Goal: Transaction & Acquisition: Book appointment/travel/reservation

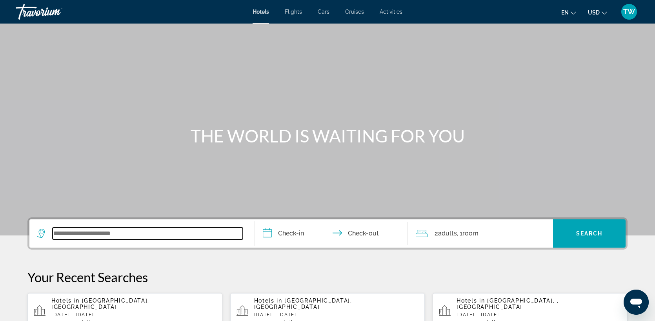
click at [77, 235] on input "Search widget" at bounding box center [148, 233] width 190 height 12
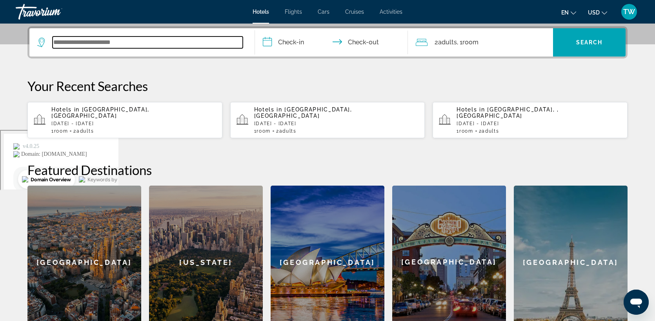
scroll to position [192, 0]
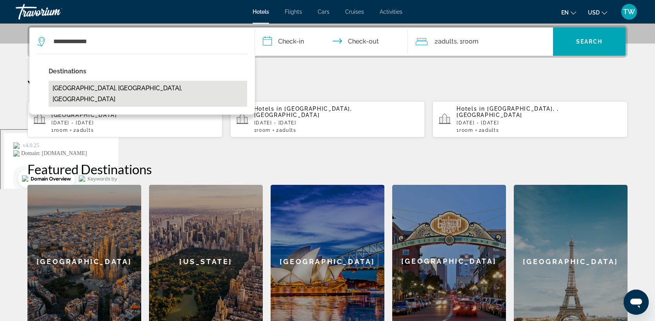
click at [133, 89] on button "[GEOGRAPHIC_DATA], [GEOGRAPHIC_DATA], [GEOGRAPHIC_DATA]" at bounding box center [148, 94] width 198 height 26
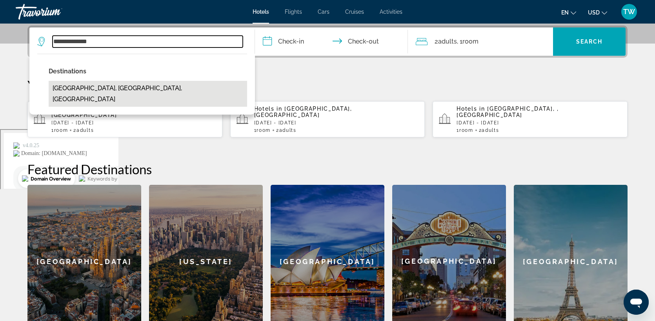
type input "**********"
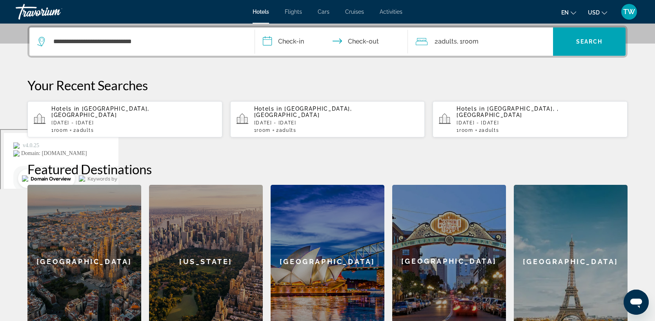
click at [304, 38] on input "**********" at bounding box center [333, 42] width 156 height 31
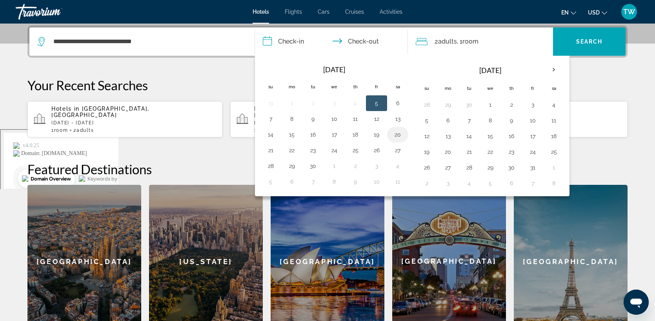
click at [399, 135] on button "20" at bounding box center [397, 134] width 13 height 11
click at [296, 149] on button "22" at bounding box center [292, 150] width 13 height 11
type input "**********"
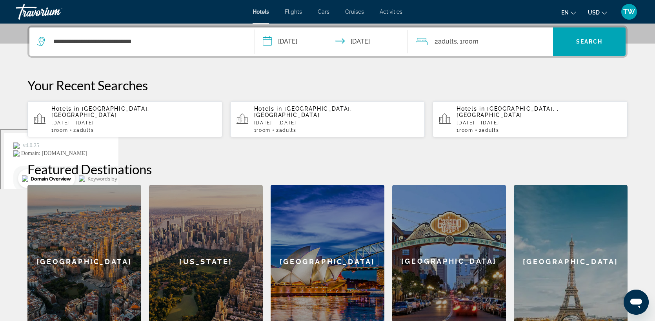
click at [442, 39] on span "Adults" at bounding box center [447, 41] width 19 height 7
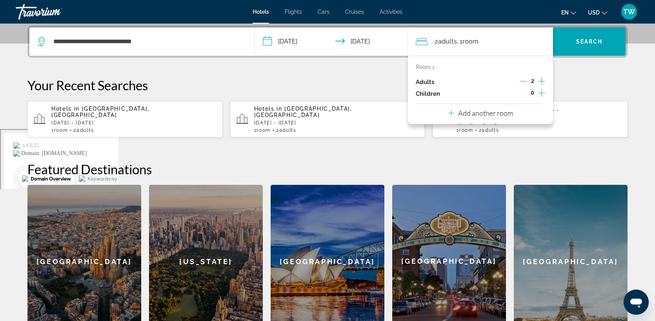
click at [523, 80] on icon "Decrement adults" at bounding box center [523, 81] width 7 height 7
click at [580, 41] on span "Search" at bounding box center [589, 41] width 27 height 6
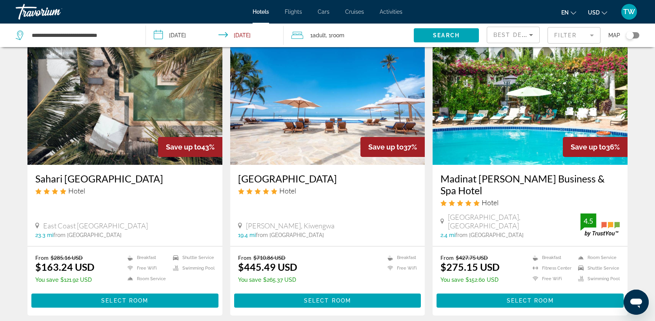
scroll to position [878, 0]
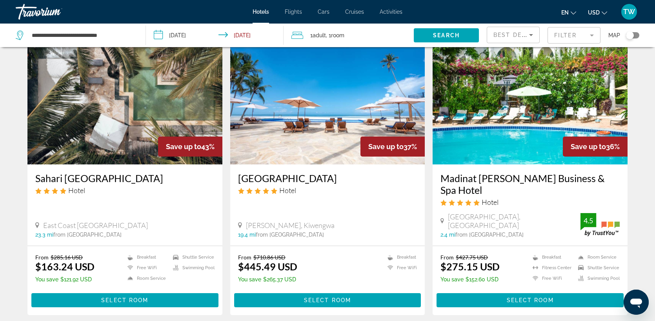
click at [124, 129] on img "Main content" at bounding box center [124, 101] width 195 height 125
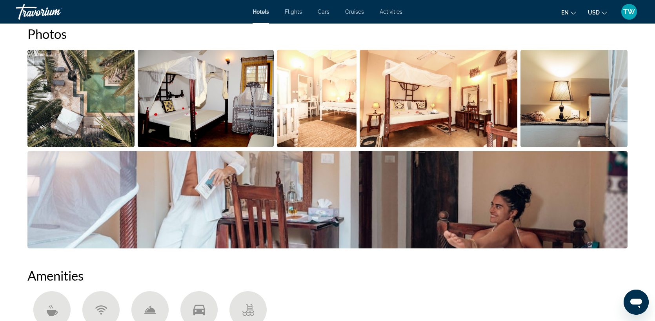
scroll to position [413, 0]
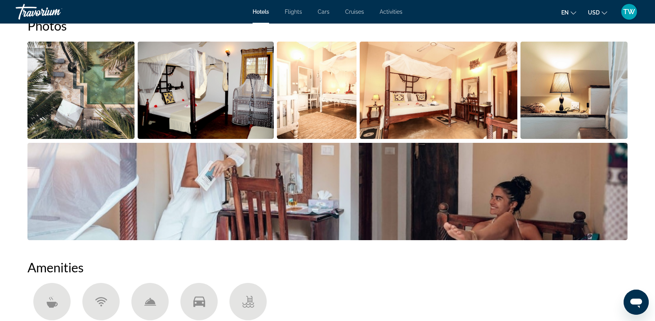
click at [320, 93] on img "Open full-screen image slider" at bounding box center [317, 90] width 80 height 97
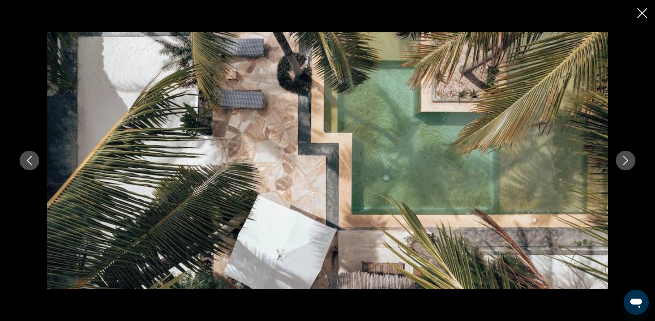
click at [625, 161] on icon "Next image" at bounding box center [625, 160] width 9 height 9
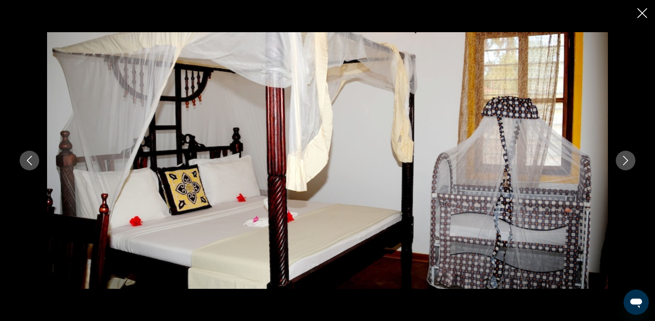
click at [625, 161] on icon "Next image" at bounding box center [625, 160] width 9 height 9
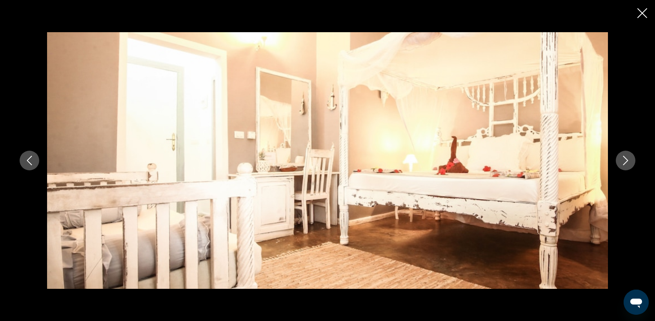
click at [625, 161] on icon "Next image" at bounding box center [625, 160] width 9 height 9
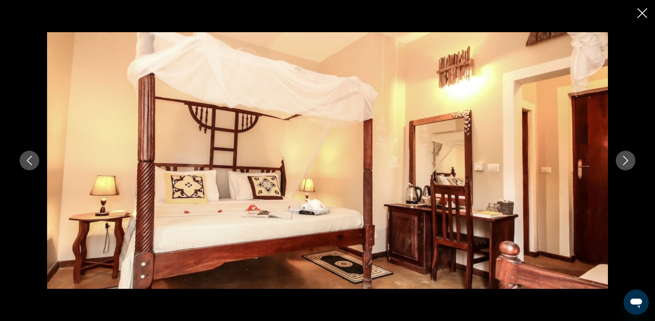
click at [625, 161] on icon "Next image" at bounding box center [625, 160] width 9 height 9
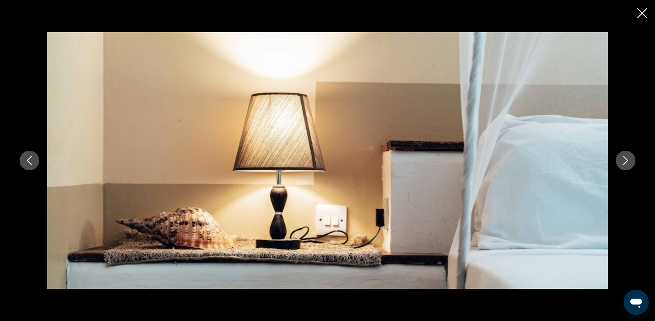
click at [625, 161] on icon "Next image" at bounding box center [625, 160] width 9 height 9
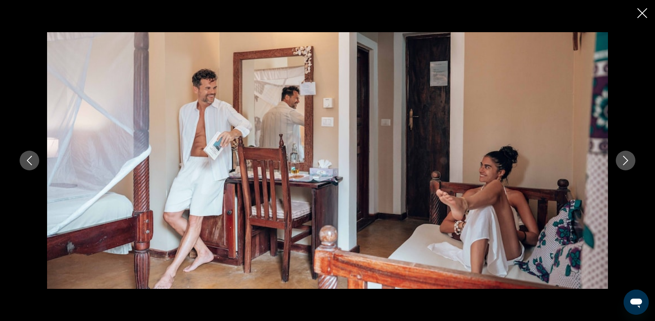
click at [625, 161] on icon "Next image" at bounding box center [625, 160] width 9 height 9
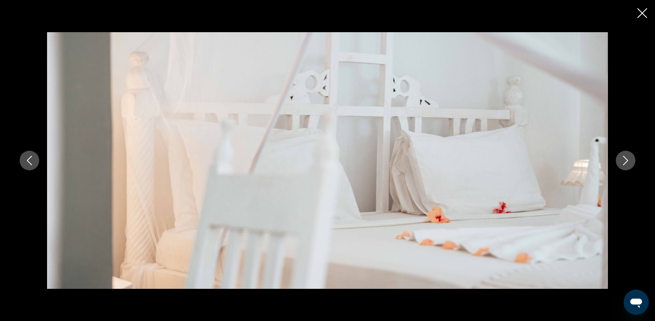
click at [625, 161] on icon "Next image" at bounding box center [625, 160] width 9 height 9
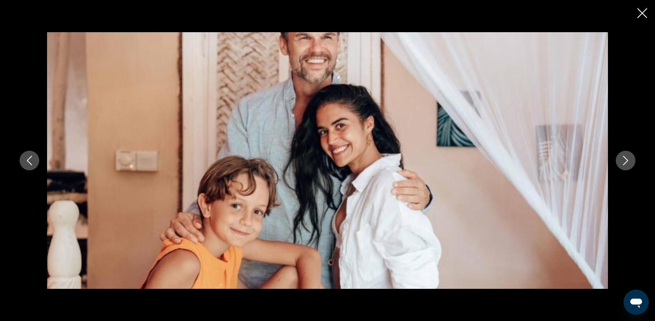
click at [625, 161] on icon "Next image" at bounding box center [625, 160] width 9 height 9
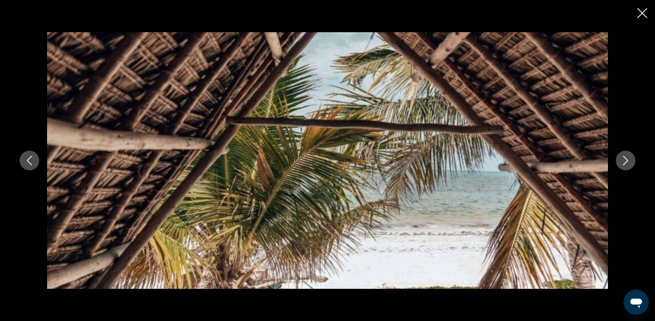
click at [625, 161] on icon "Next image" at bounding box center [625, 160] width 9 height 9
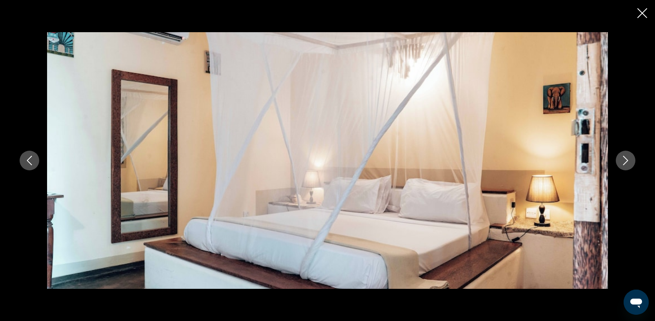
click at [625, 161] on icon "Next image" at bounding box center [625, 160] width 9 height 9
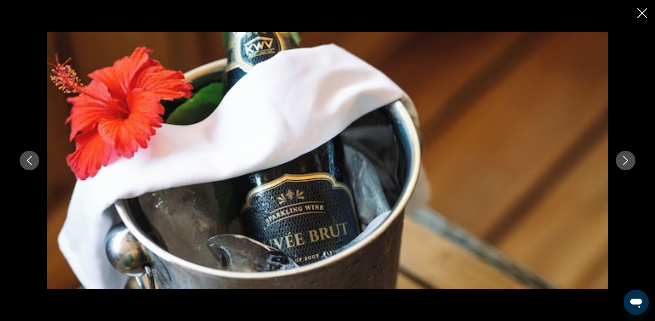
click at [627, 165] on button "Next image" at bounding box center [626, 161] width 20 height 20
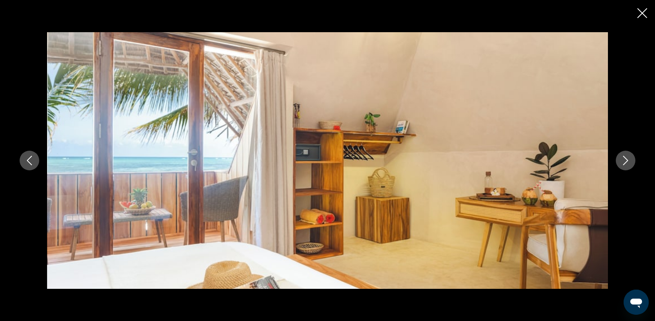
click at [627, 165] on button "Next image" at bounding box center [626, 161] width 20 height 20
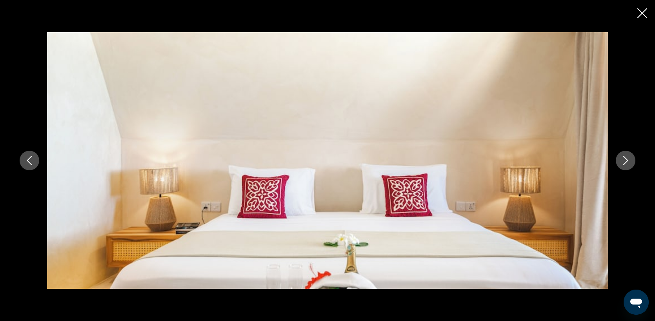
click at [627, 165] on button "Next image" at bounding box center [626, 161] width 20 height 20
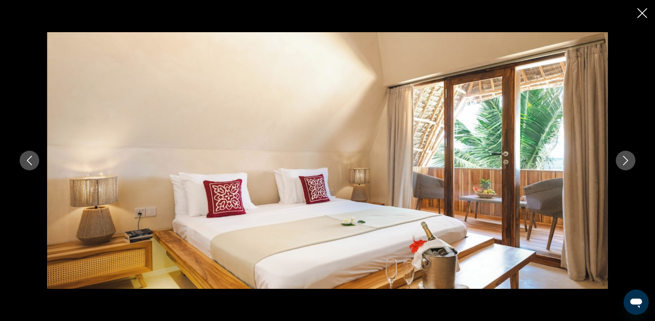
click at [646, 13] on icon "Close slideshow" at bounding box center [642, 13] width 10 height 10
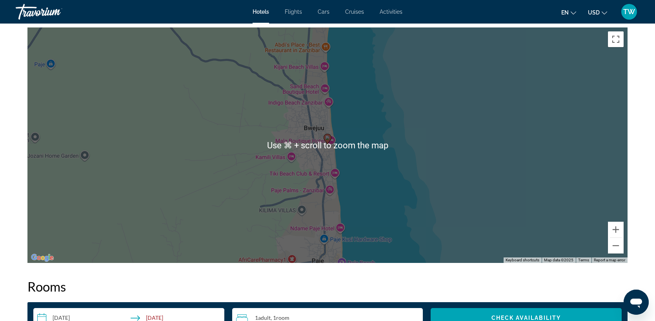
scroll to position [748, 0]
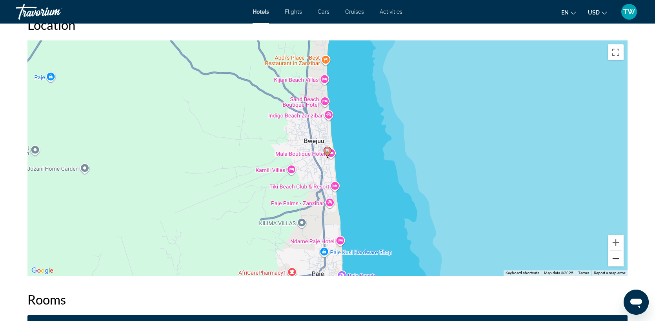
click at [616, 258] on button "Zoom out" at bounding box center [616, 259] width 16 height 16
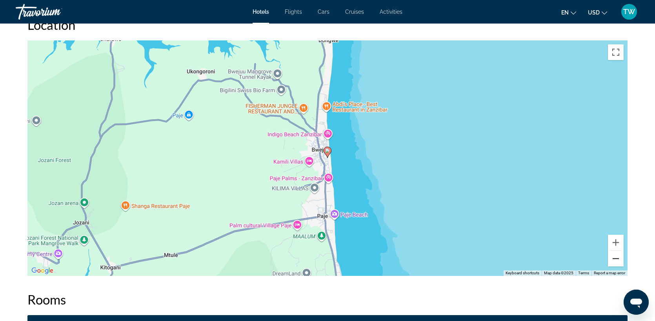
click at [616, 258] on button "Zoom out" at bounding box center [616, 259] width 16 height 16
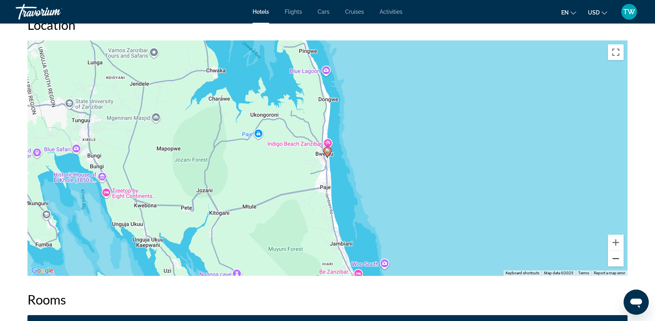
click at [615, 256] on button "Zoom out" at bounding box center [616, 259] width 16 height 16
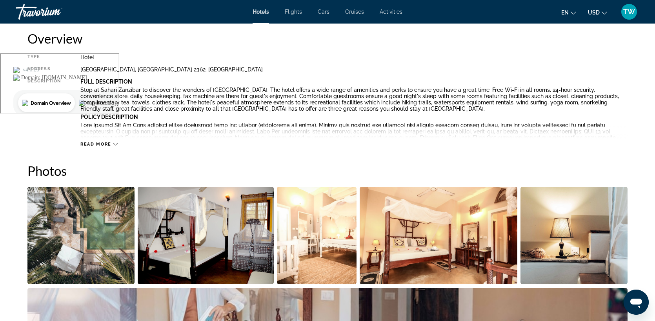
scroll to position [242, 0]
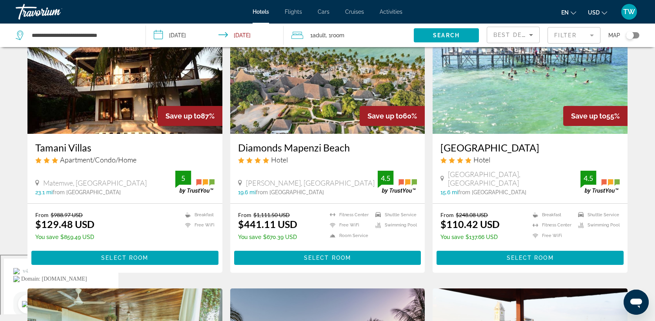
scroll to position [59, 0]
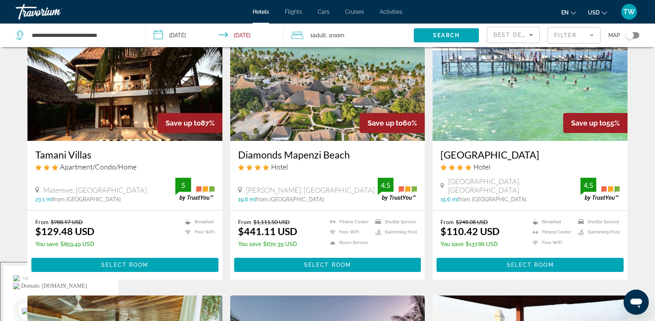
click at [522, 113] on img "Main content" at bounding box center [530, 77] width 195 height 125
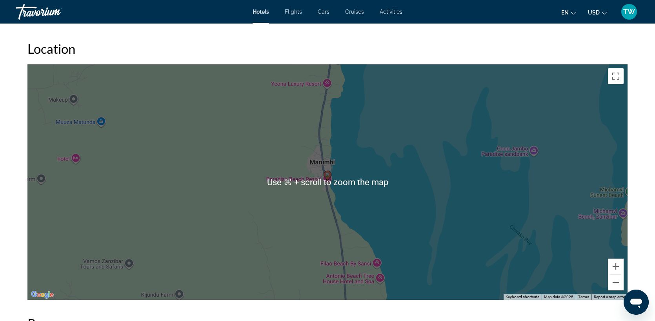
scroll to position [704, 0]
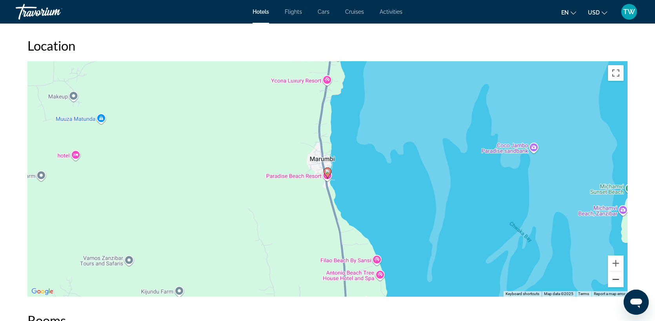
click at [616, 280] on button "Zoom out" at bounding box center [616, 279] width 16 height 16
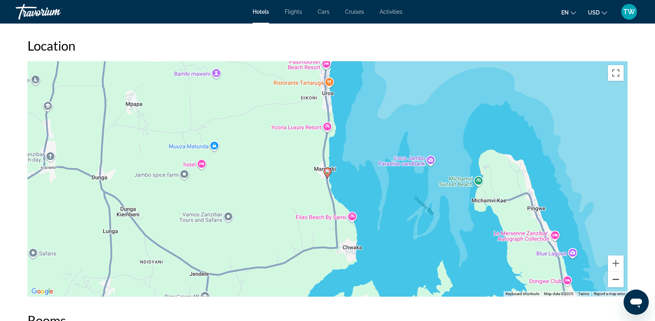
click at [616, 280] on button "Zoom out" at bounding box center [616, 279] width 16 height 16
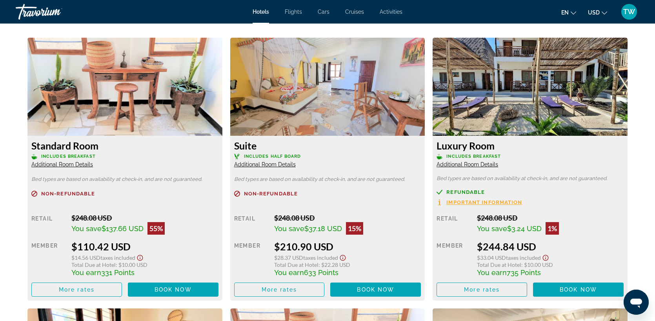
scroll to position [1050, 0]
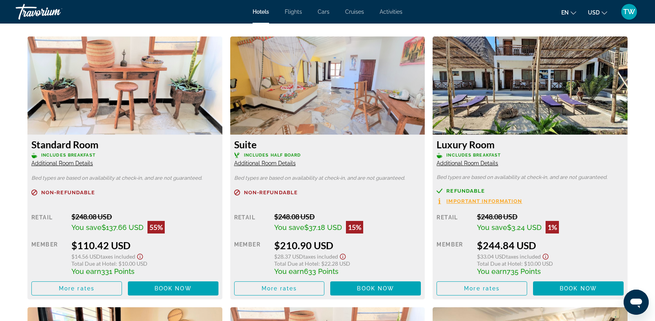
click at [512, 106] on img "Main content" at bounding box center [530, 85] width 195 height 98
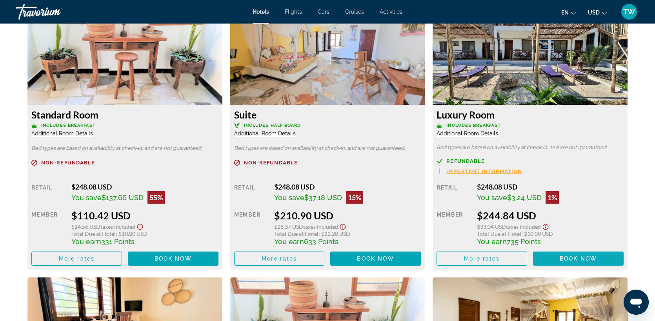
scroll to position [1045, 0]
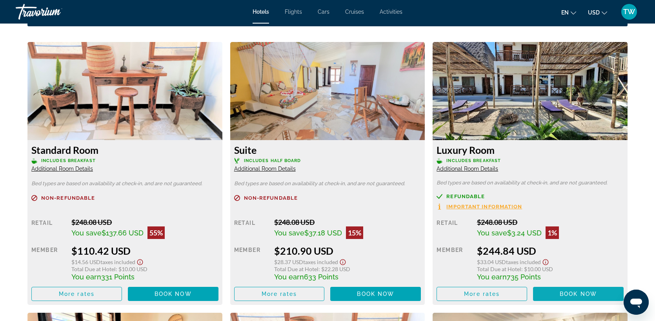
click at [564, 291] on span "Book now" at bounding box center [578, 294] width 37 height 6
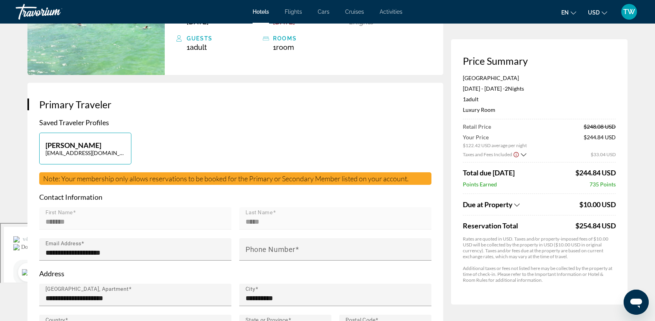
scroll to position [98, 0]
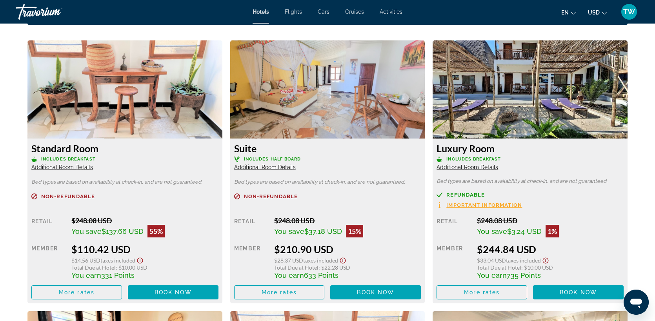
scroll to position [1044, 0]
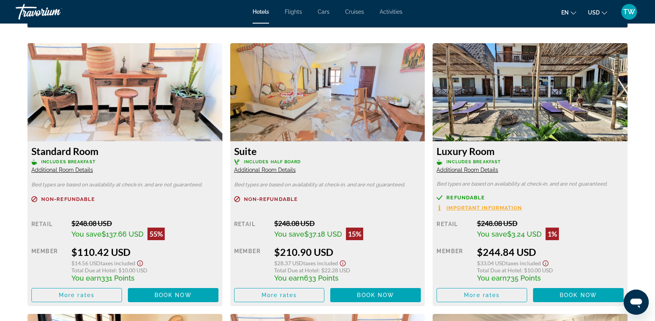
click at [478, 171] on span "Additional Room Details" at bounding box center [467, 170] width 62 height 6
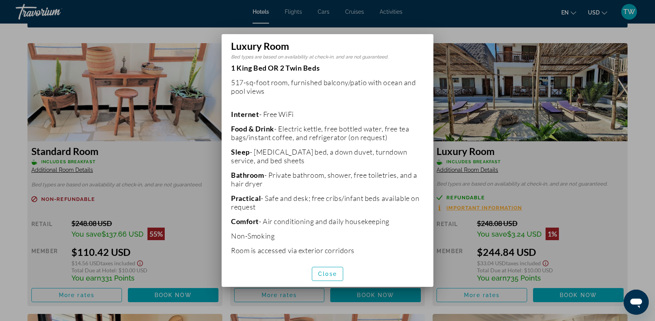
scroll to position [113, 0]
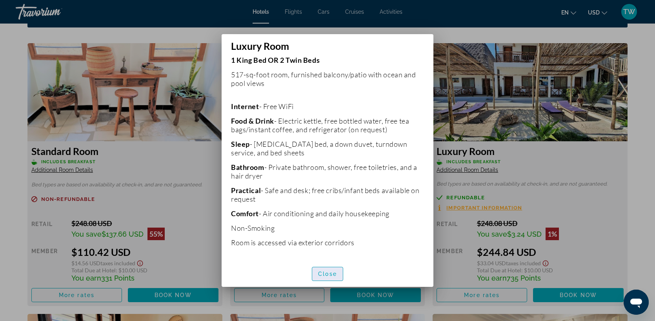
click at [331, 275] on span "Close" at bounding box center [327, 274] width 19 height 6
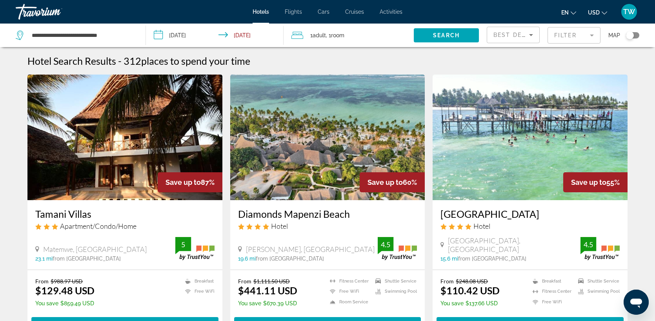
click at [590, 33] on mat-form-field "Filter" at bounding box center [573, 35] width 53 height 16
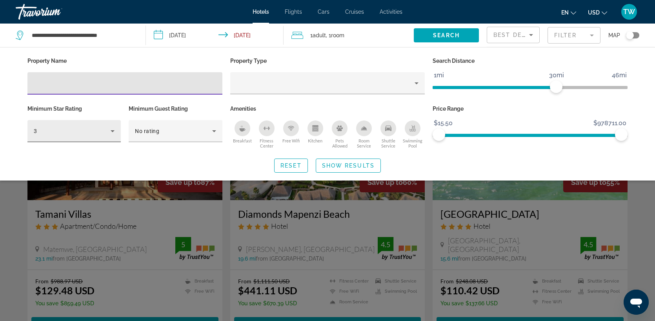
click at [114, 132] on icon "Hotel Filters" at bounding box center [112, 130] width 9 height 9
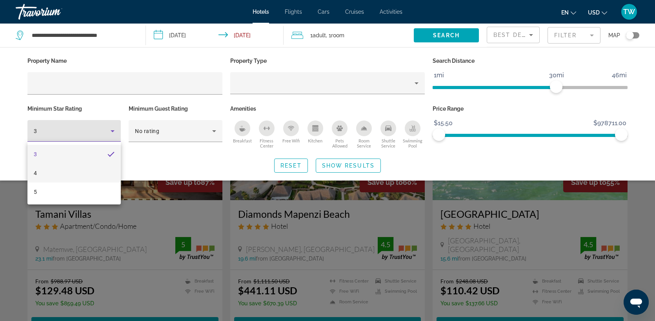
click at [69, 175] on mat-option "4" at bounding box center [73, 173] width 93 height 19
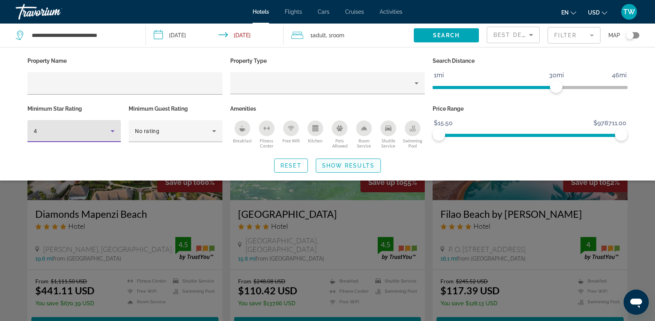
click at [340, 163] on span "Show Results" at bounding box center [348, 165] width 53 height 6
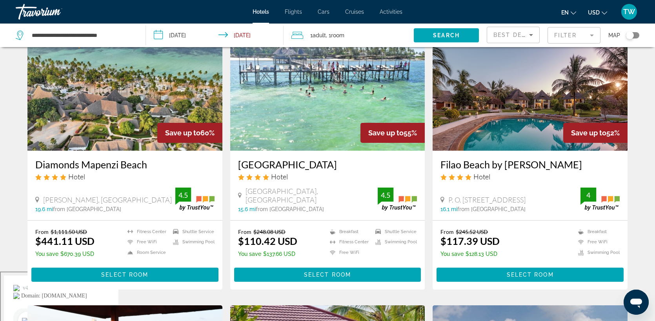
scroll to position [51, 0]
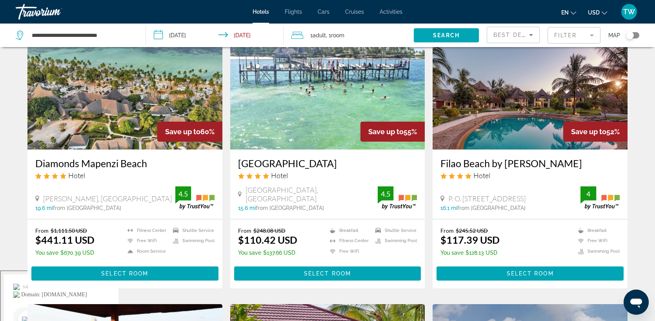
click at [519, 96] on img "Main content" at bounding box center [530, 86] width 195 height 125
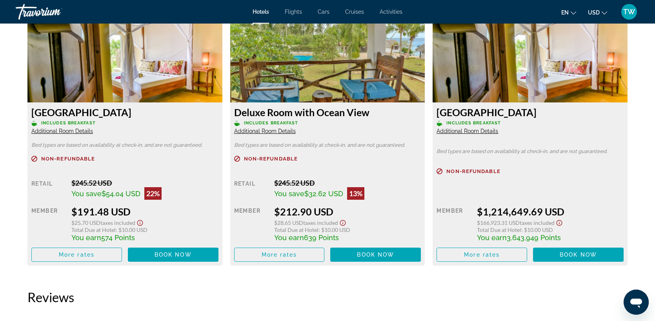
scroll to position [1386, 0]
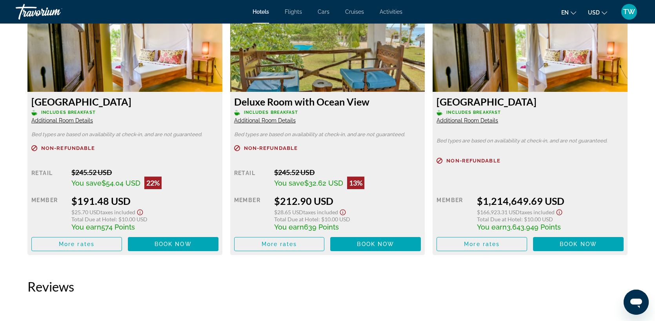
click at [280, 116] on div "Deluxe Room with Ocean View Includes Breakfast Additional Room Details" at bounding box center [327, 110] width 187 height 28
click at [280, 123] on span "Additional Room Details" at bounding box center [265, 120] width 62 height 6
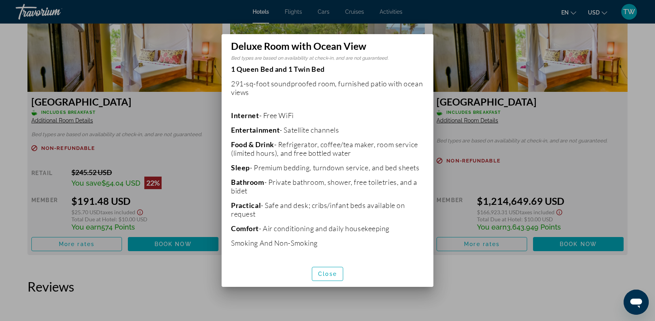
scroll to position [124, 0]
click at [326, 274] on span "Close" at bounding box center [327, 274] width 19 height 6
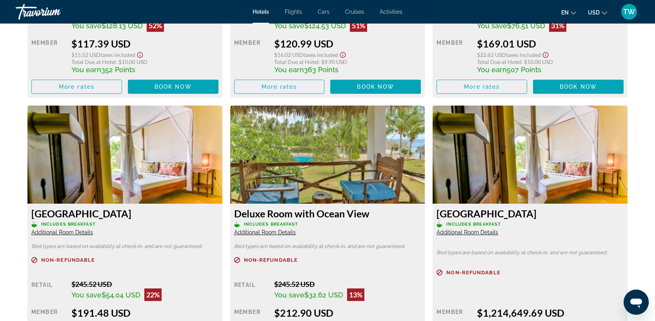
scroll to position [1275, 0]
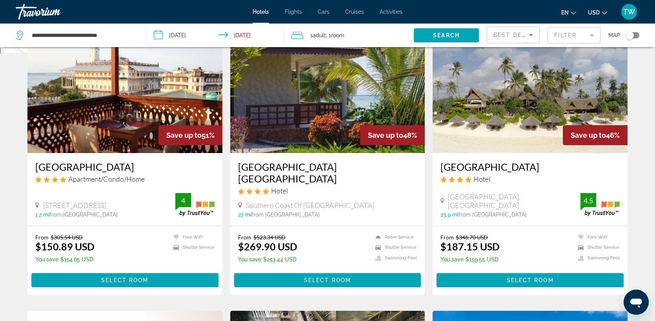
scroll to position [327, 0]
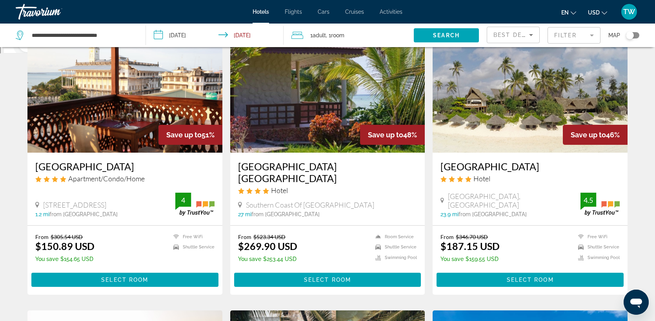
click at [348, 129] on img "Main content" at bounding box center [327, 89] width 195 height 125
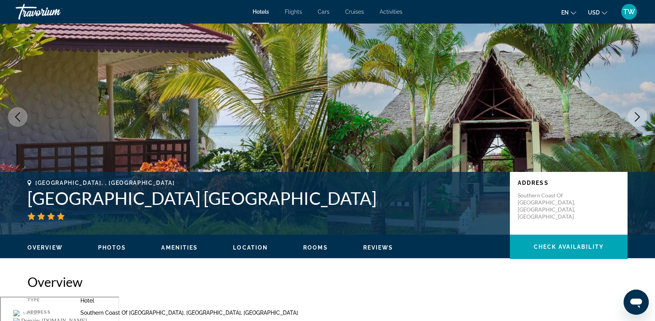
scroll to position [24, 0]
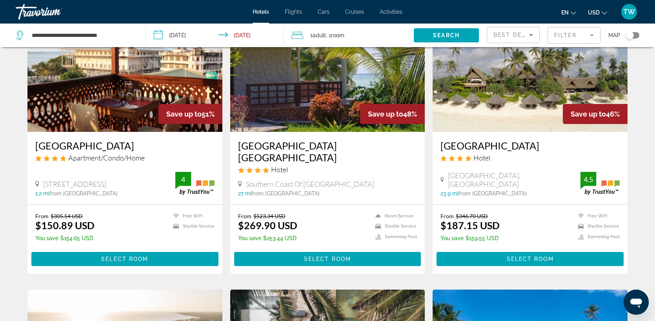
scroll to position [354, 0]
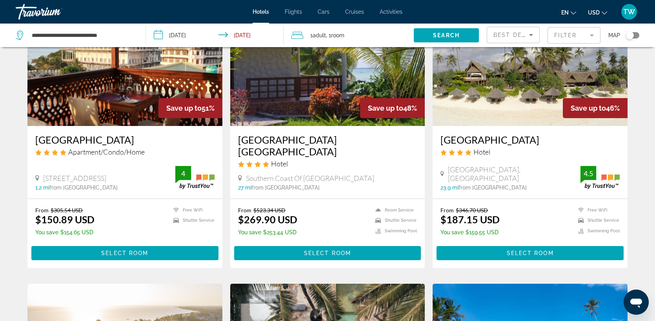
click at [542, 92] on img "Main content" at bounding box center [530, 62] width 195 height 125
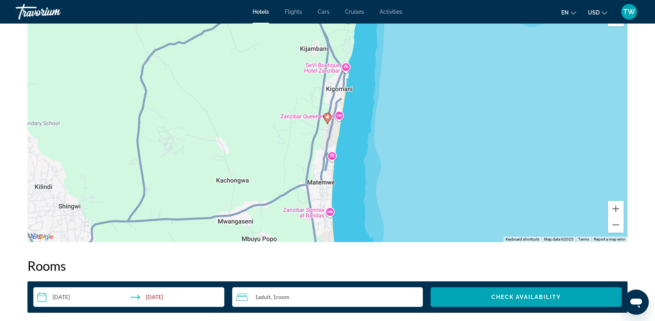
scroll to position [777, 0]
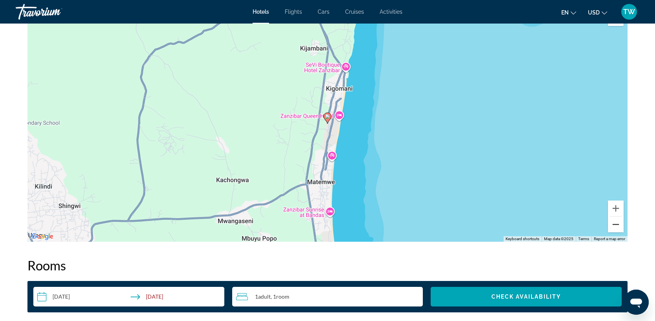
click at [614, 223] on button "Zoom out" at bounding box center [616, 224] width 16 height 16
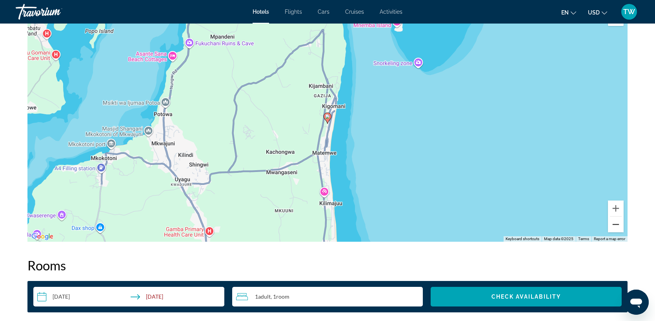
click at [614, 223] on button "Zoom out" at bounding box center [616, 224] width 16 height 16
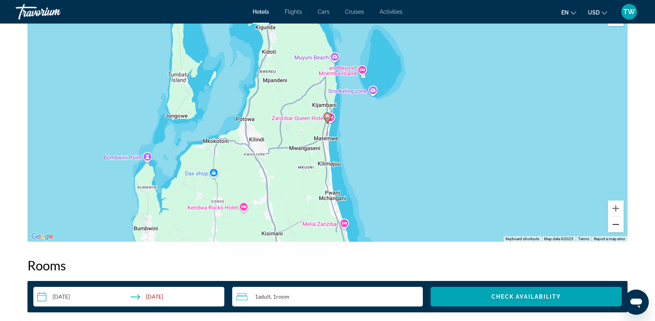
click at [614, 223] on button "Zoom out" at bounding box center [616, 224] width 16 height 16
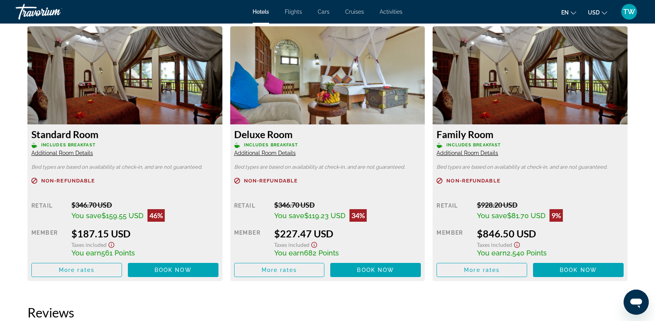
scroll to position [1065, 0]
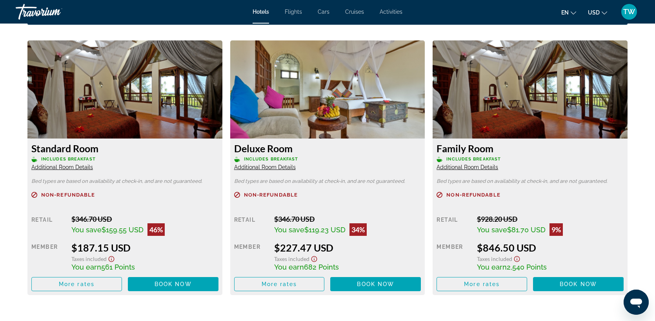
click at [268, 168] on span "Additional Room Details" at bounding box center [265, 167] width 62 height 6
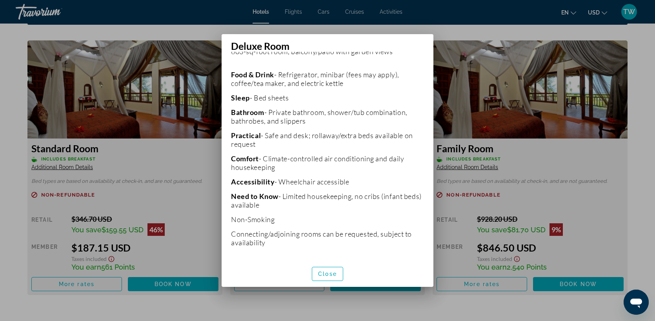
scroll to position [173, 0]
click at [325, 275] on span "Close" at bounding box center [327, 274] width 19 height 6
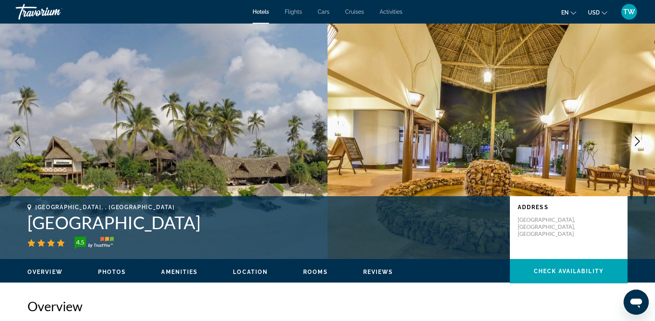
scroll to position [1065, 0]
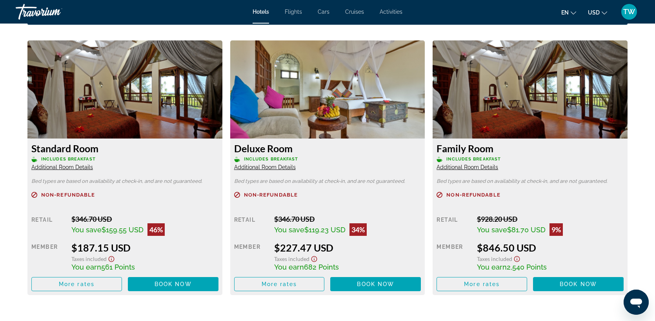
click at [279, 171] on div "Deluxe Room Includes Breakfast Additional Room Details Bed types are based on a…" at bounding box center [327, 216] width 195 height 156
click at [279, 169] on span "Additional Room Details" at bounding box center [265, 167] width 62 height 6
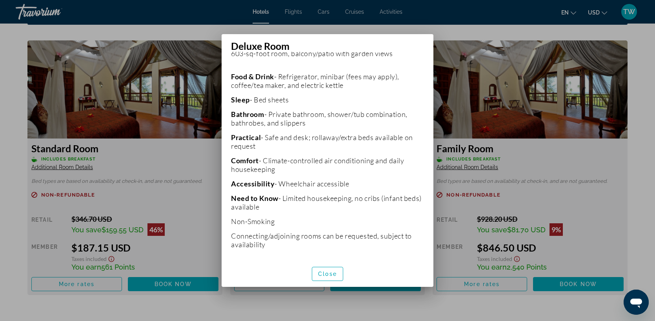
scroll to position [173, 0]
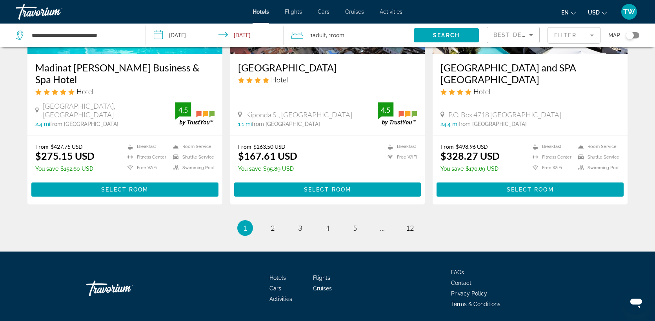
scroll to position [1003, 0]
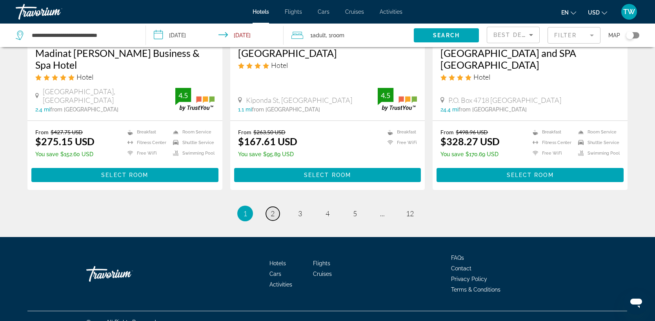
click at [273, 209] on span "2" at bounding box center [273, 213] width 4 height 9
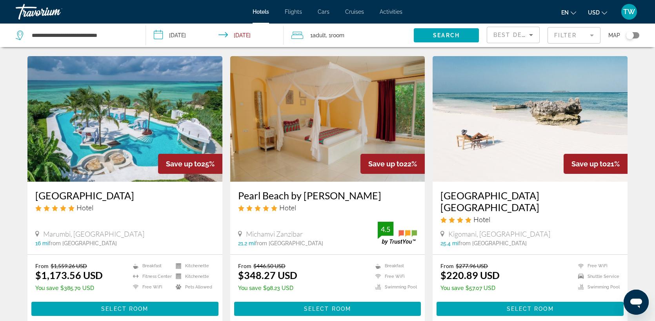
scroll to position [587, 0]
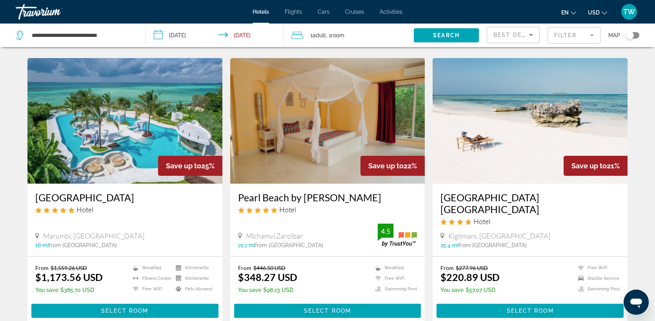
click at [515, 142] on img "Main content" at bounding box center [530, 120] width 195 height 125
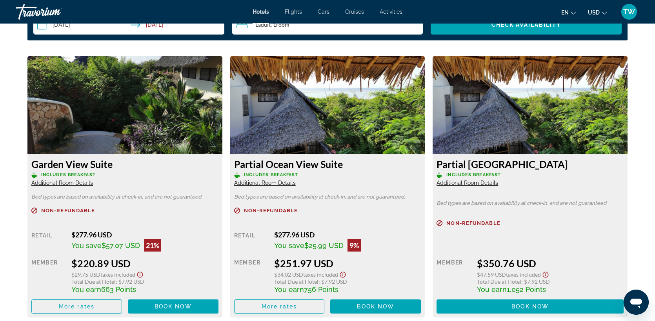
scroll to position [1037, 0]
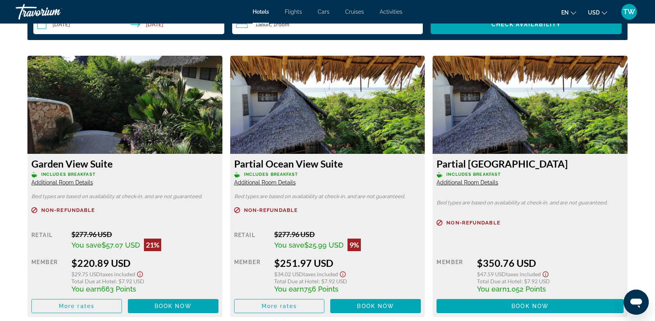
click at [278, 182] on span "Additional Room Details" at bounding box center [265, 182] width 62 height 6
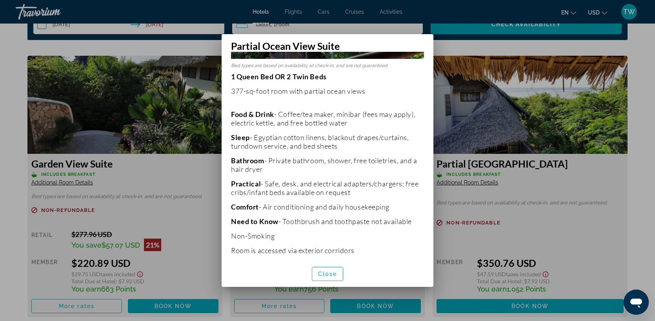
scroll to position [157, 0]
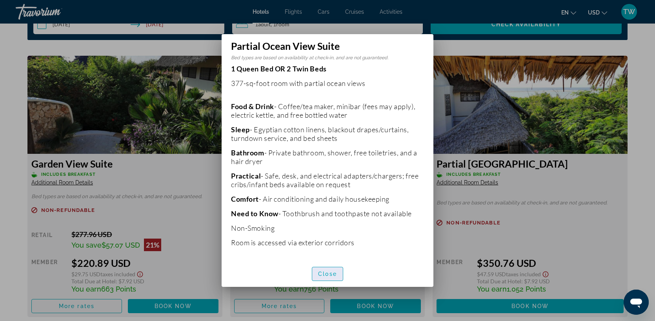
click at [329, 275] on span "Close" at bounding box center [327, 274] width 19 height 6
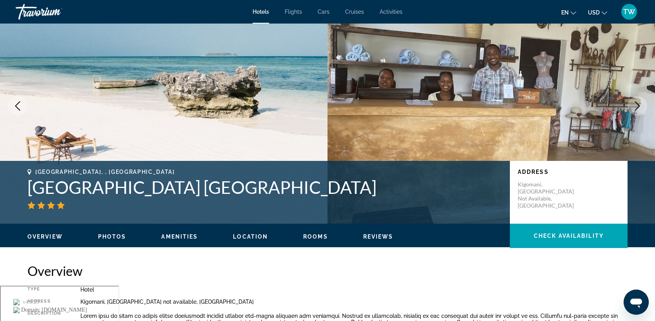
scroll to position [0, 0]
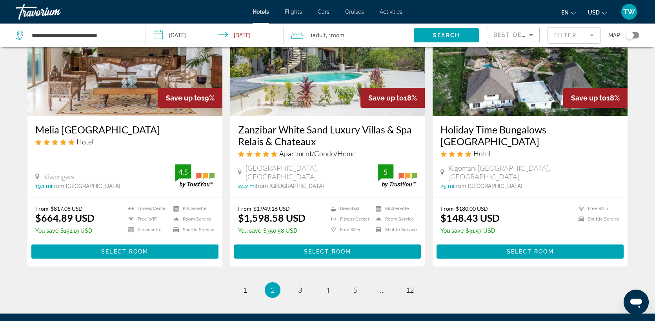
scroll to position [1022, 0]
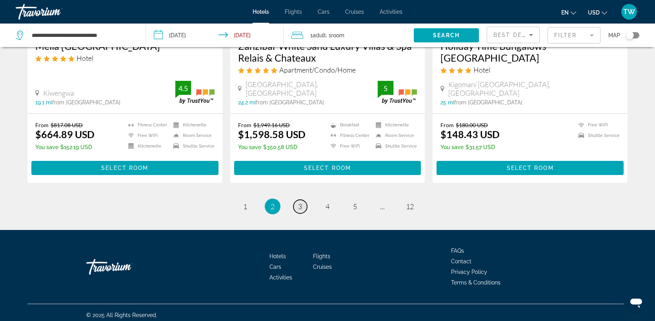
click at [300, 206] on link "page 3" at bounding box center [300, 207] width 14 height 14
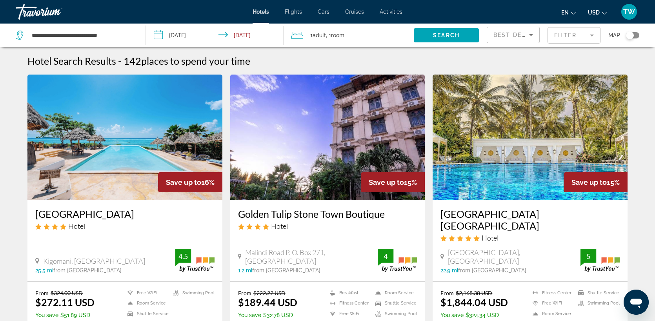
click at [133, 182] on img "Main content" at bounding box center [124, 137] width 195 height 125
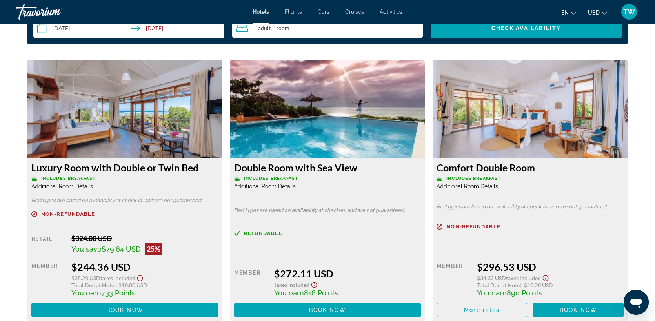
scroll to position [1033, 0]
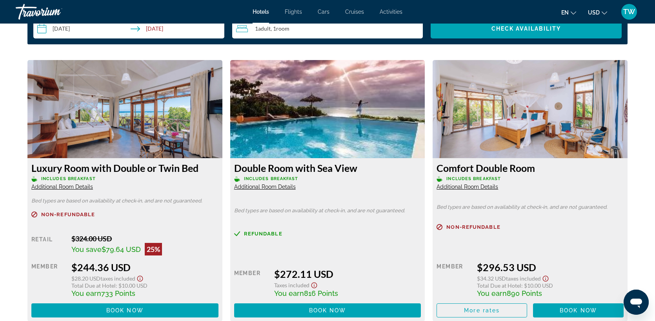
click at [67, 187] on span "Additional Room Details" at bounding box center [62, 187] width 62 height 6
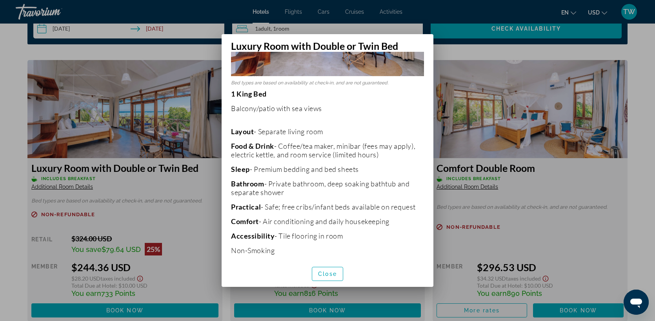
scroll to position [124, 0]
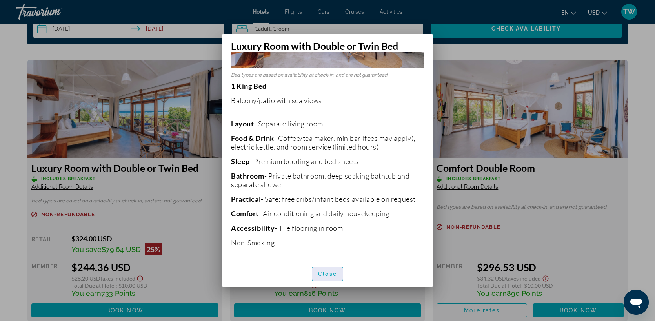
click at [327, 274] on span "Close" at bounding box center [327, 274] width 19 height 6
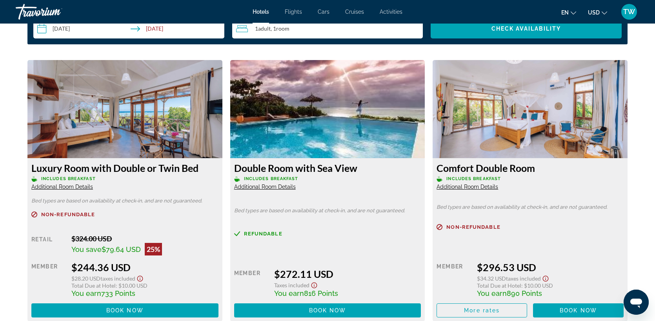
click at [279, 185] on span "Additional Room Details" at bounding box center [265, 187] width 62 height 6
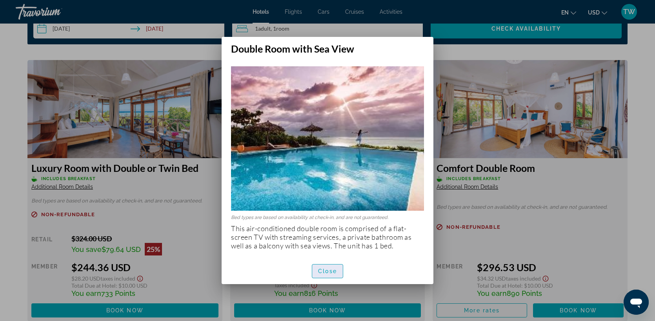
click at [327, 272] on span "Close" at bounding box center [327, 271] width 19 height 6
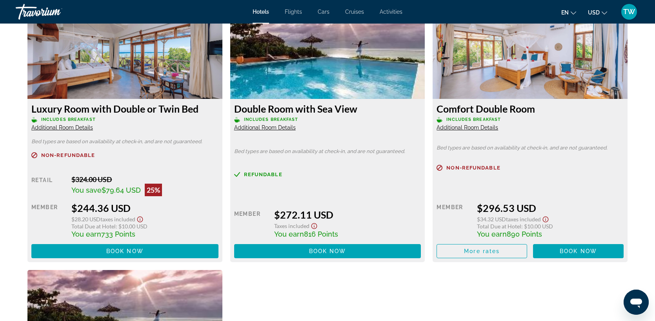
scroll to position [1091, 0]
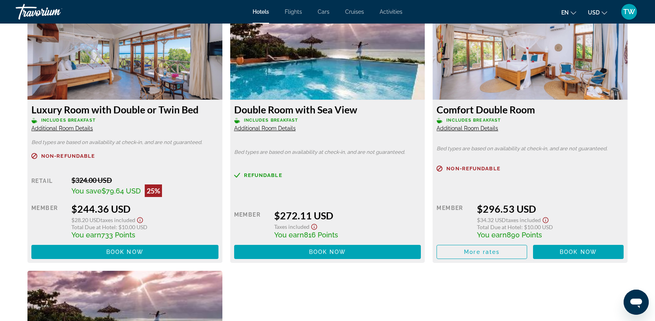
click at [484, 131] on span "Additional Room Details" at bounding box center [467, 128] width 62 height 6
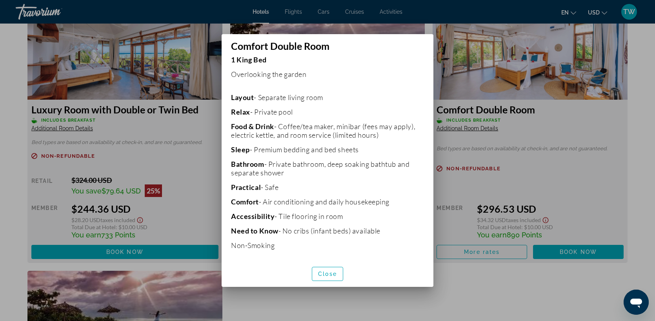
scroll to position [153, 0]
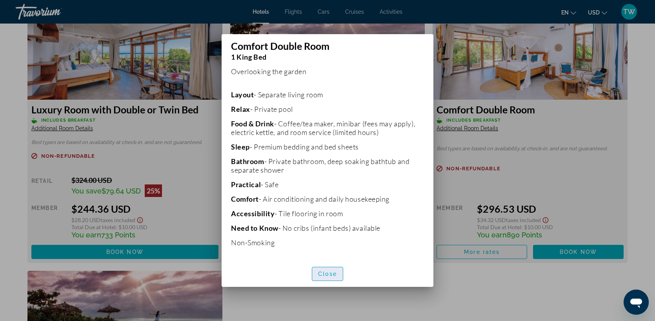
click at [331, 271] on span "Close" at bounding box center [327, 274] width 19 height 6
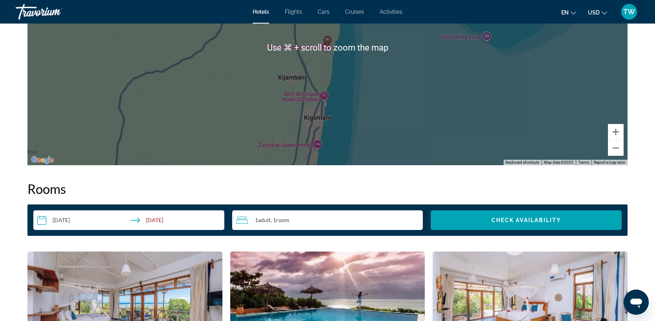
scroll to position [840, 0]
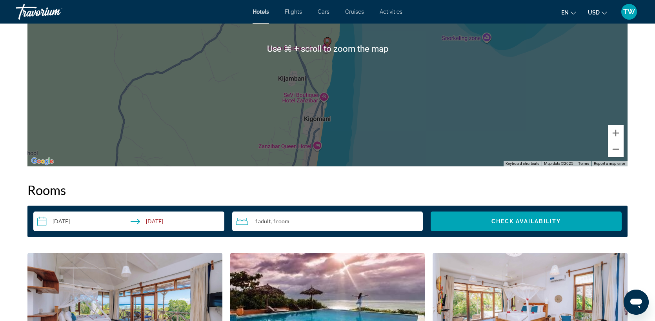
click at [612, 154] on button "Zoom out" at bounding box center [616, 149] width 16 height 16
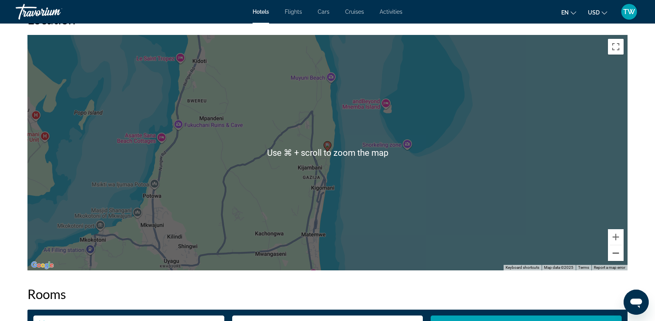
scroll to position [729, 0]
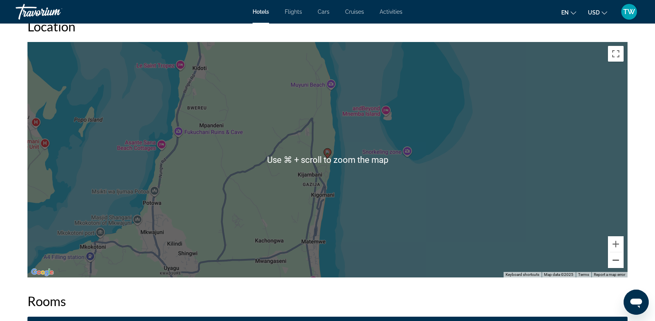
click at [613, 264] on button "Zoom out" at bounding box center [616, 260] width 16 height 16
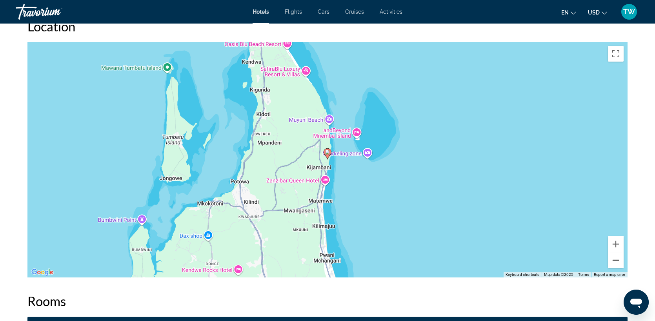
click at [613, 264] on button "Zoom out" at bounding box center [616, 260] width 16 height 16
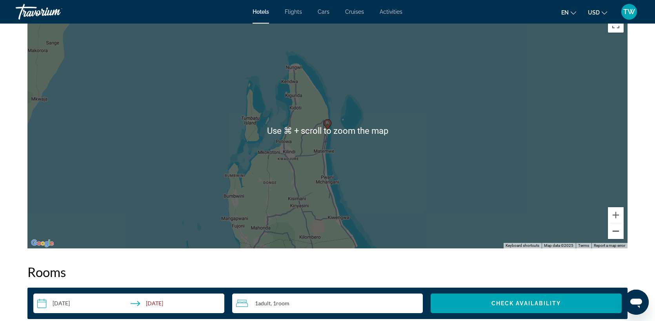
scroll to position [759, 0]
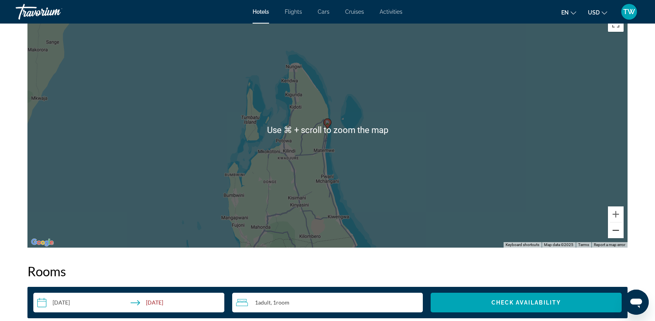
click at [613, 231] on button "Zoom out" at bounding box center [616, 230] width 16 height 16
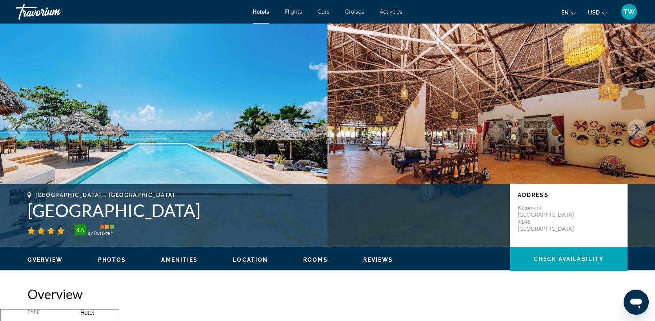
scroll to position [11, 0]
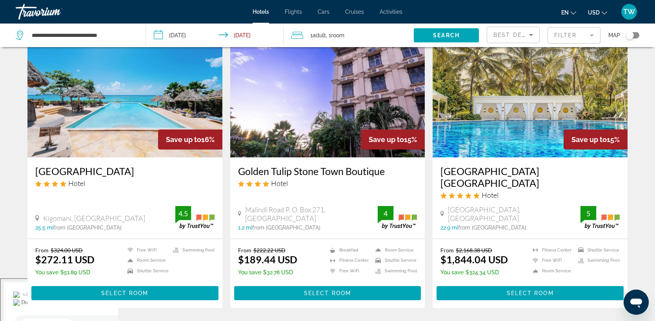
scroll to position [44, 0]
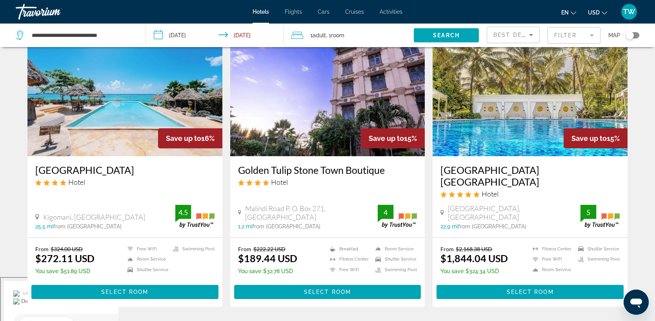
click at [149, 119] on img "Main content" at bounding box center [124, 93] width 195 height 125
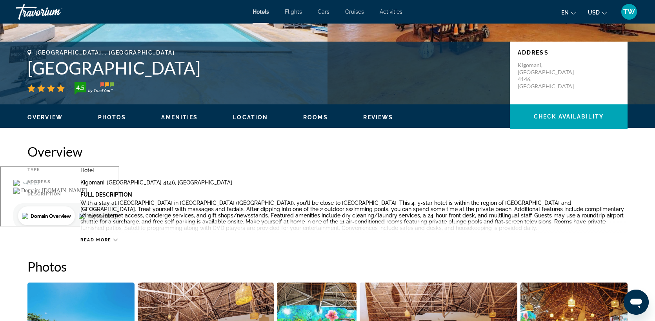
scroll to position [135, 0]
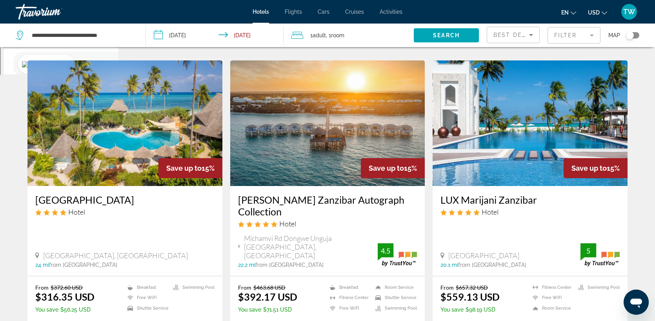
scroll to position [316, 0]
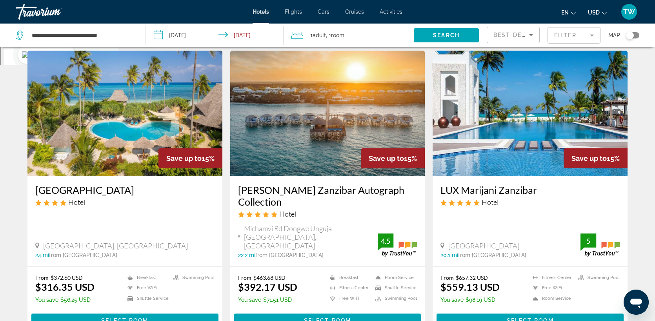
click at [116, 132] on img "Main content" at bounding box center [124, 113] width 195 height 125
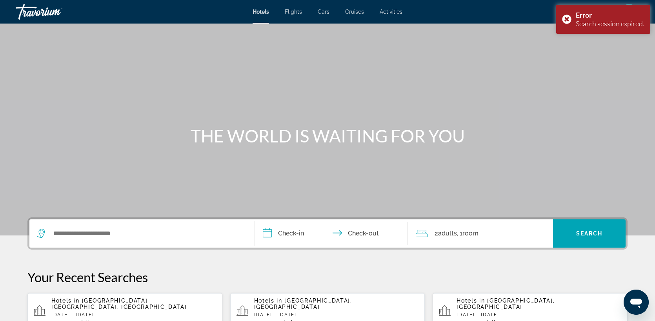
click at [155, 302] on span "[GEOGRAPHIC_DATA], [GEOGRAPHIC_DATA], [GEOGRAPHIC_DATA]" at bounding box center [118, 303] width 135 height 13
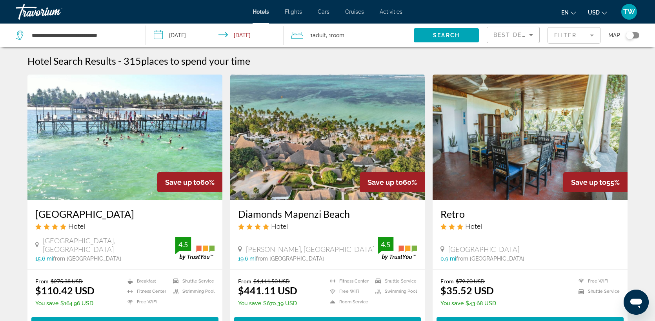
click at [529, 34] on icon "Sort by" at bounding box center [530, 34] width 9 height 9
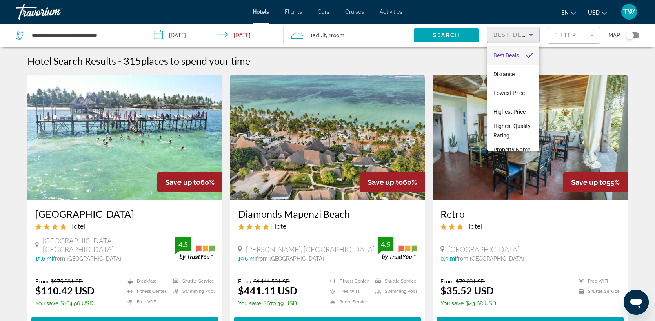
click at [590, 31] on div at bounding box center [327, 160] width 655 height 321
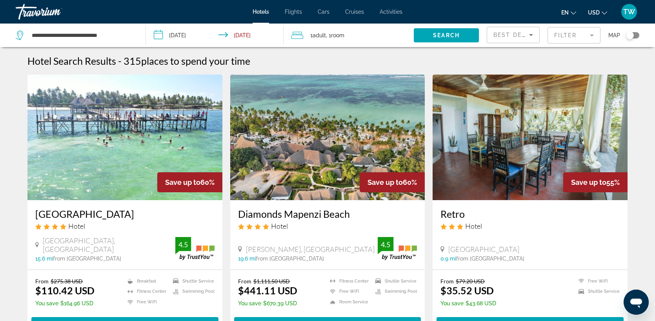
click at [590, 35] on mat-form-field "Filter" at bounding box center [573, 35] width 53 height 16
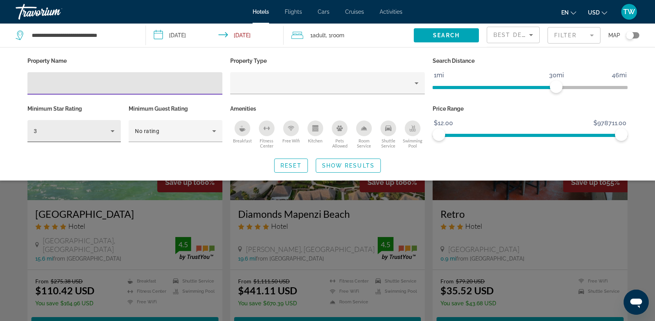
click at [116, 132] on icon "Hotel Filters" at bounding box center [112, 130] width 9 height 9
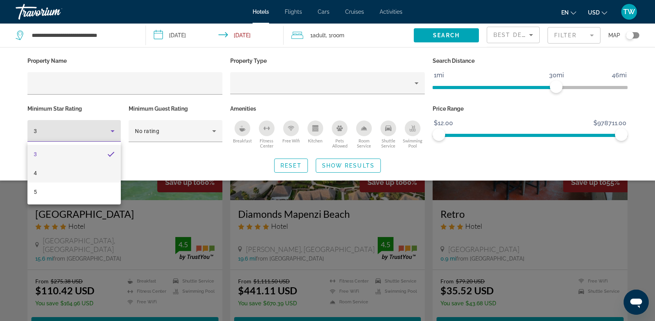
click at [68, 173] on mat-option "4" at bounding box center [73, 173] width 93 height 19
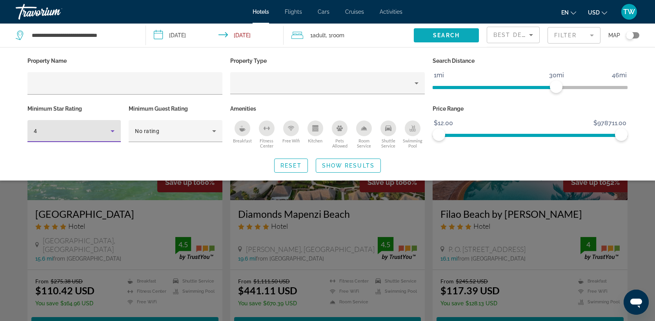
click at [456, 41] on span "Search widget" at bounding box center [446, 35] width 65 height 19
click at [356, 166] on span "Show Results" at bounding box center [348, 165] width 53 height 6
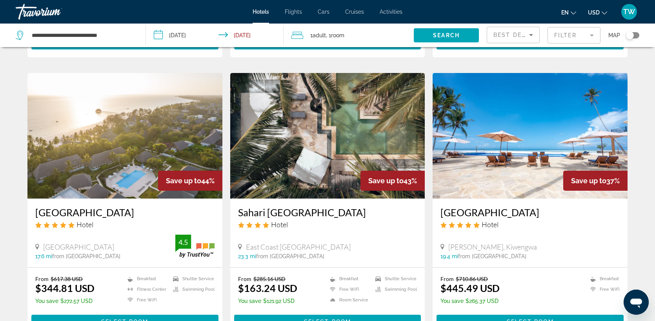
scroll to position [565, 0]
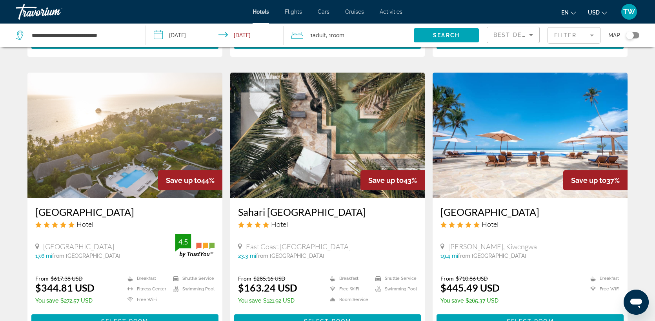
click at [117, 147] on img "Main content" at bounding box center [124, 135] width 195 height 125
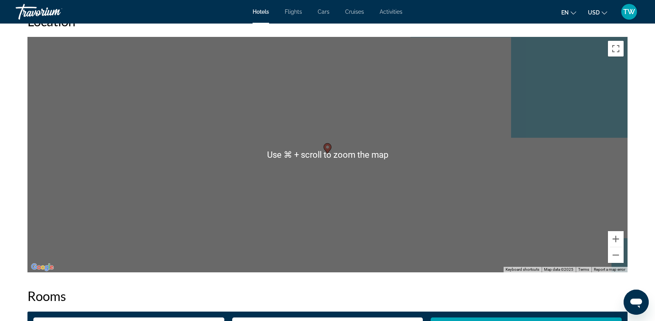
scroll to position [745, 0]
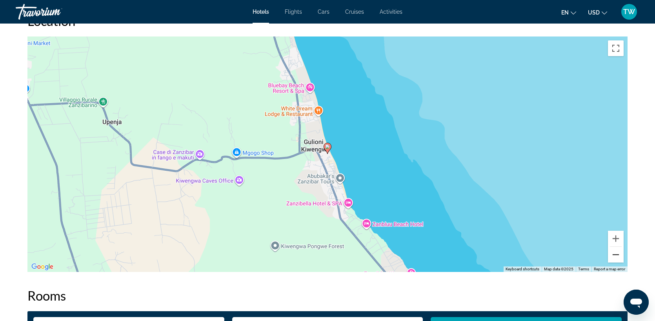
click at [616, 256] on button "Zoom out" at bounding box center [616, 255] width 16 height 16
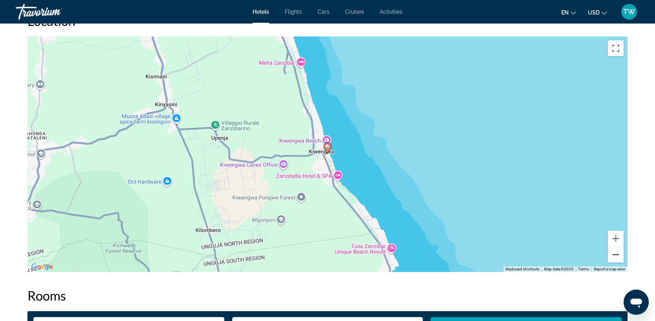
click at [616, 256] on button "Zoom out" at bounding box center [616, 255] width 16 height 16
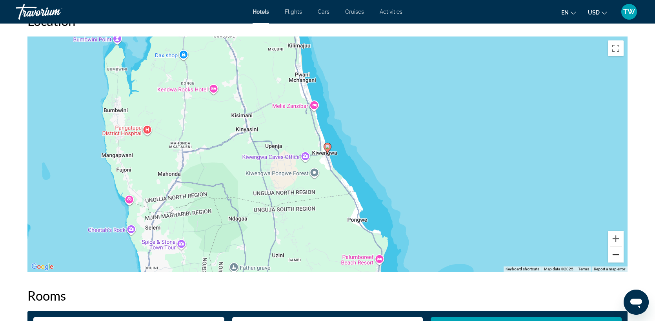
click at [616, 256] on button "Zoom out" at bounding box center [616, 255] width 16 height 16
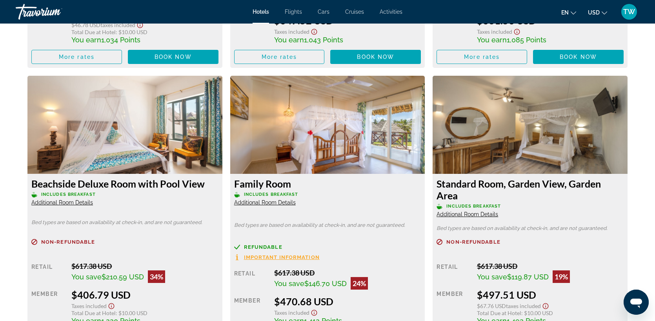
scroll to position [1312, 0]
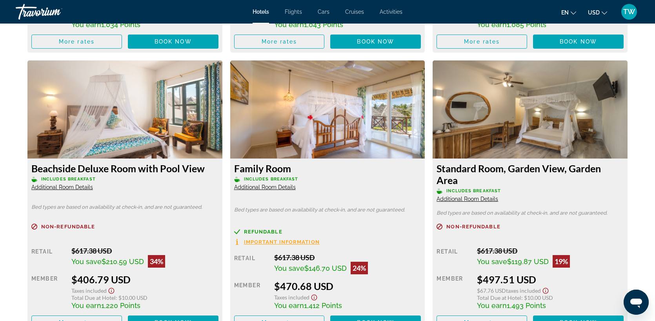
click at [79, 189] on span "Additional Room Details" at bounding box center [62, 187] width 62 height 6
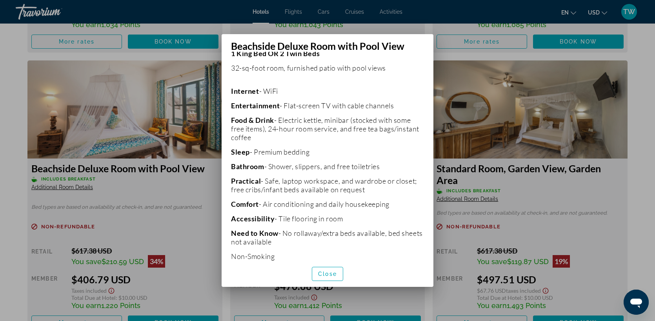
scroll to position [186, 0]
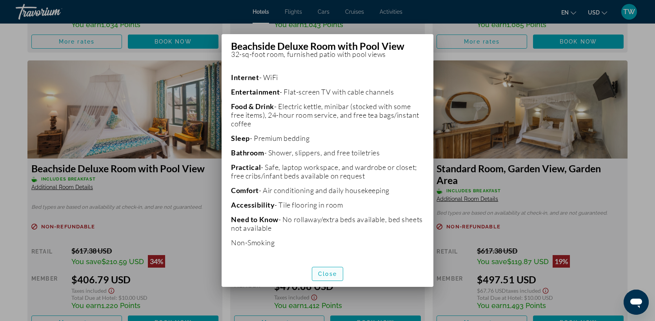
click at [323, 267] on span "button" at bounding box center [327, 273] width 31 height 19
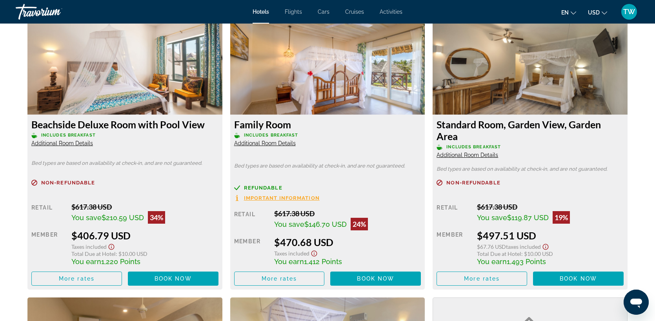
scroll to position [1355, 0]
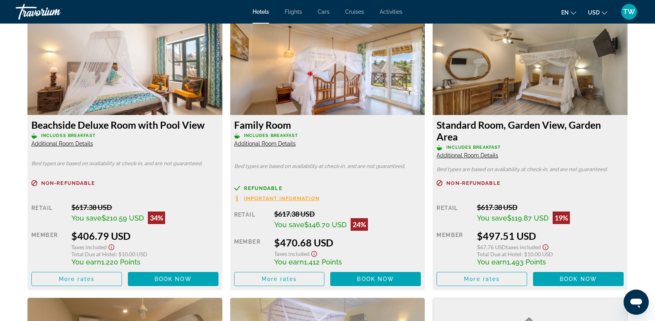
click at [110, 246] on icon "Show Taxes and Fees disclaimer" at bounding box center [111, 247] width 9 height 7
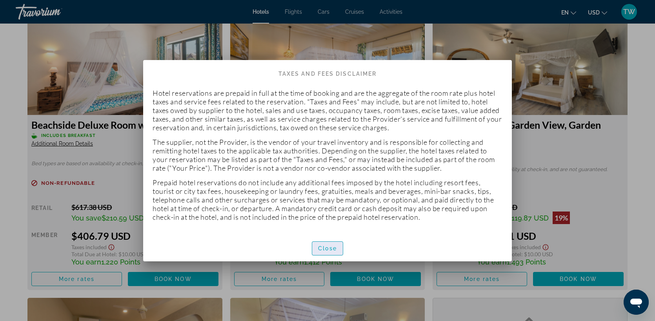
click at [326, 244] on span "button" at bounding box center [327, 248] width 31 height 19
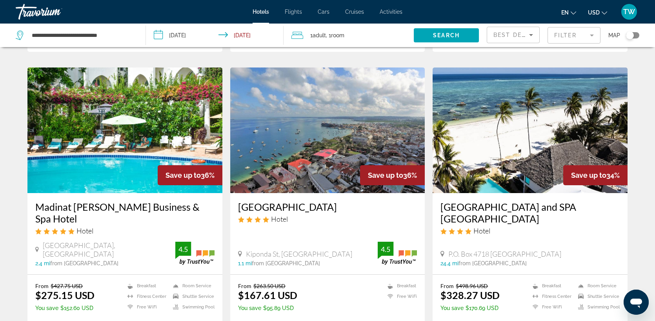
scroll to position [847, 0]
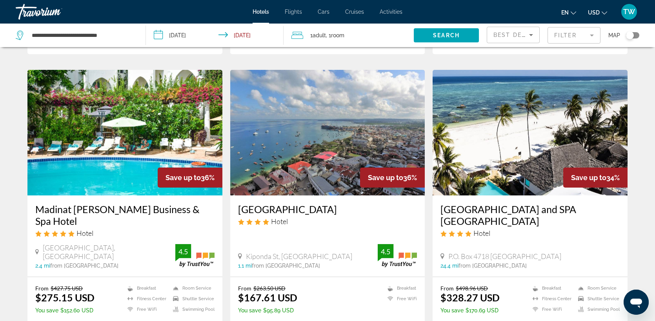
click at [141, 129] on img "Main content" at bounding box center [124, 132] width 195 height 125
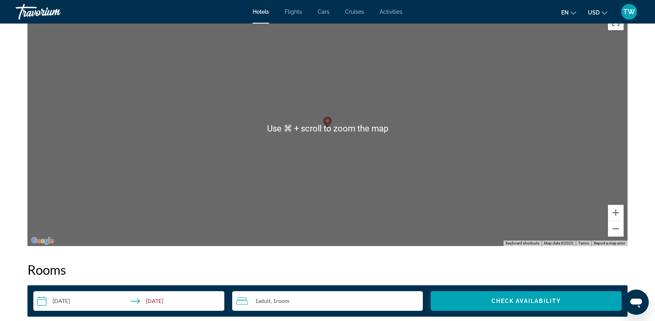
scroll to position [763, 0]
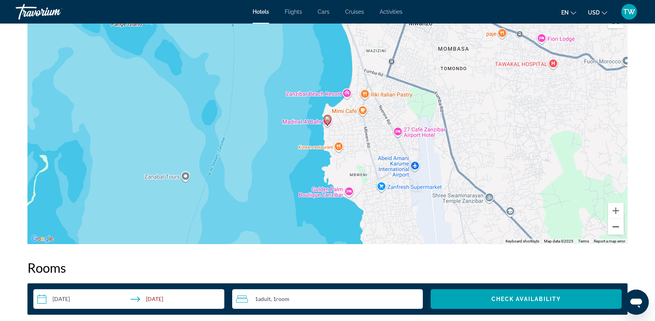
click at [614, 226] on button "Zoom out" at bounding box center [616, 227] width 16 height 16
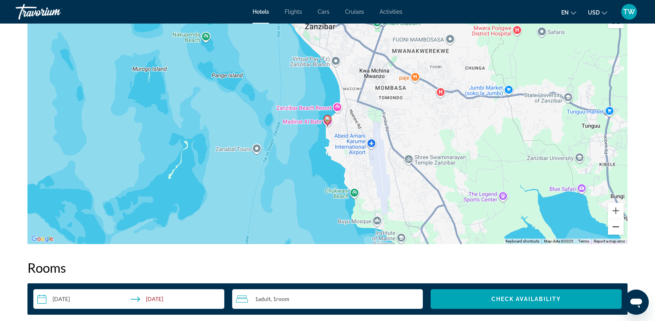
click at [614, 226] on button "Zoom out" at bounding box center [616, 227] width 16 height 16
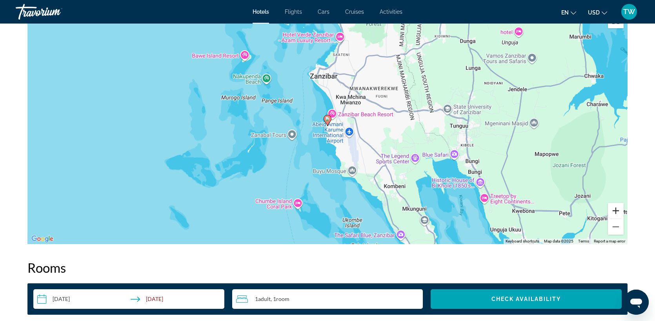
click at [617, 209] on button "Zoom in" at bounding box center [616, 211] width 16 height 16
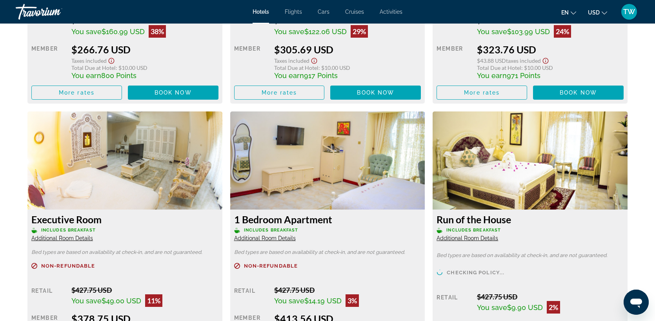
scroll to position [1261, 0]
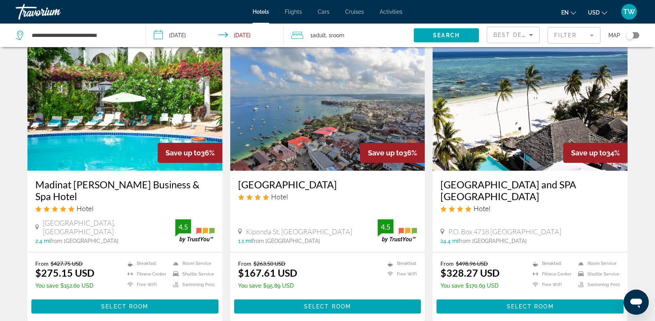
scroll to position [871, 0]
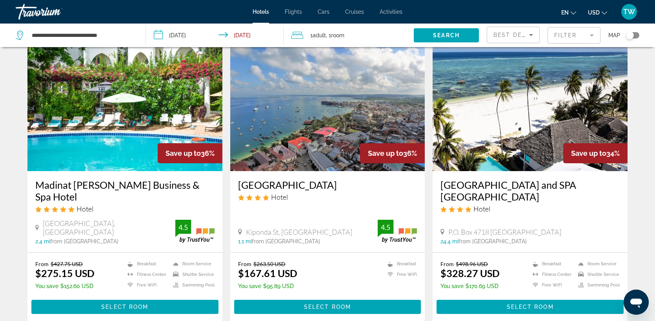
click at [507, 143] on img "Main content" at bounding box center [530, 107] width 195 height 125
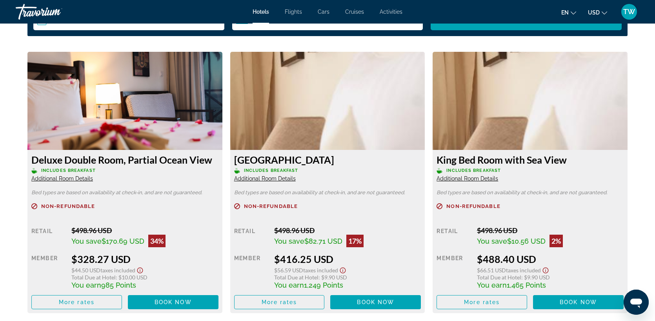
scroll to position [1029, 0]
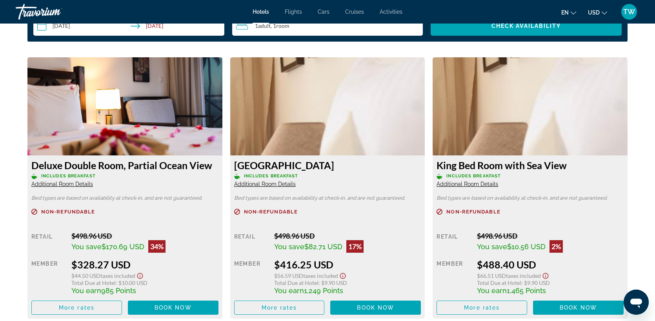
click at [80, 181] on span "Additional Room Details" at bounding box center [62, 184] width 62 height 6
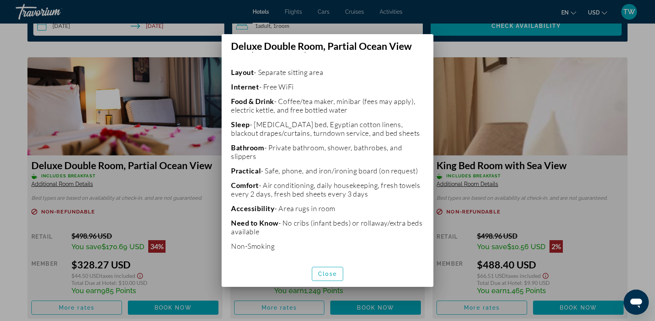
scroll to position [179, 0]
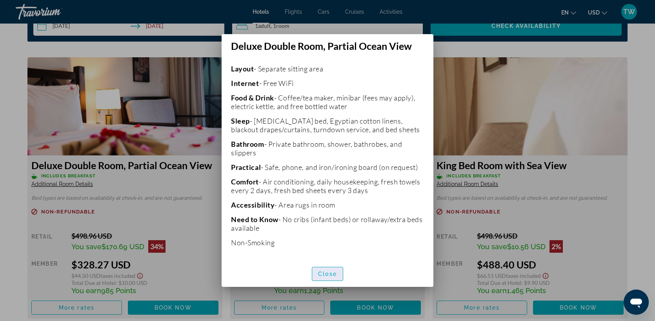
click at [329, 271] on span "Close" at bounding box center [327, 274] width 19 height 6
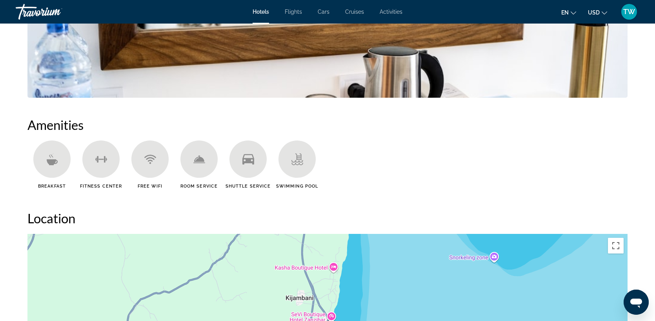
scroll to position [530, 0]
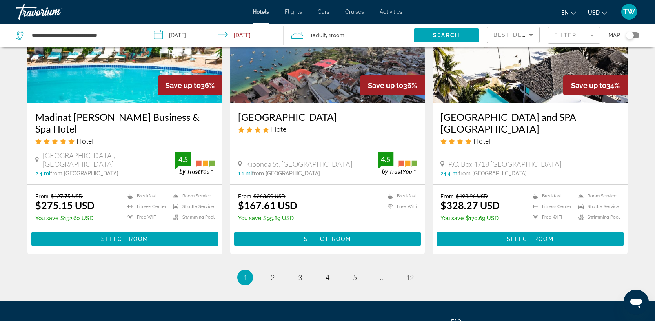
scroll to position [934, 0]
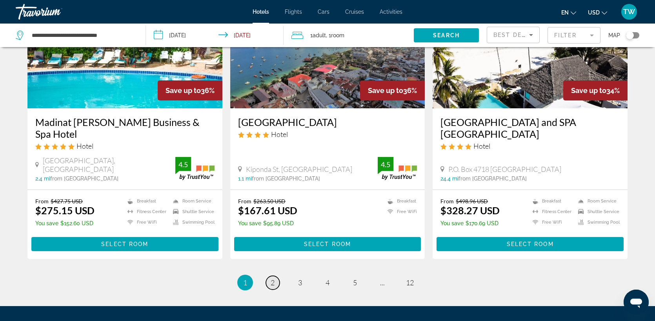
click at [275, 276] on link "page 2" at bounding box center [273, 283] width 14 height 14
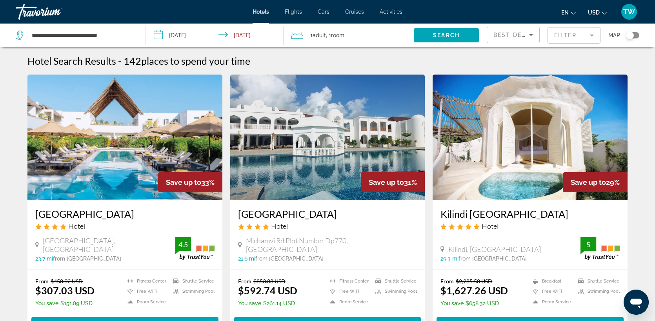
click at [313, 165] on img "Main content" at bounding box center [327, 137] width 195 height 125
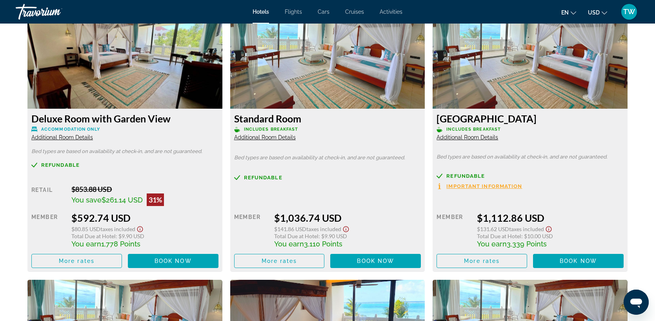
scroll to position [1096, 0]
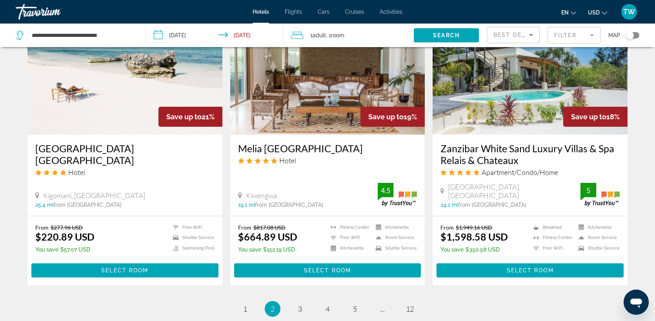
scroll to position [917, 0]
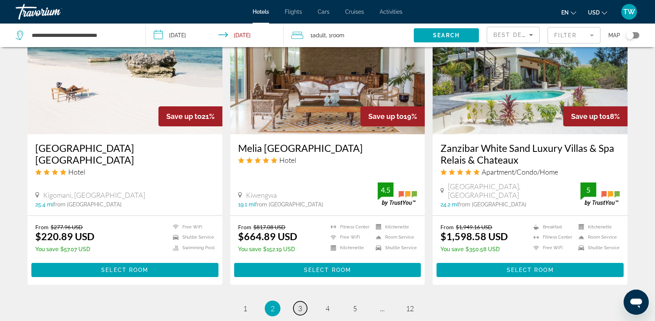
click at [300, 308] on span "3" at bounding box center [300, 308] width 4 height 9
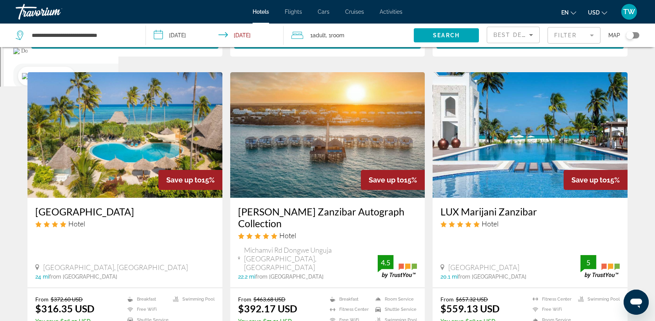
scroll to position [299, 0]
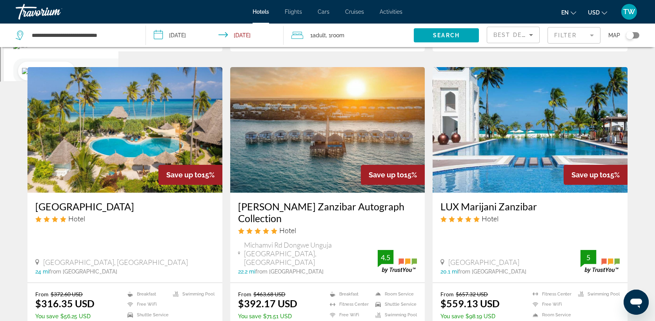
click at [280, 137] on img "Main content" at bounding box center [327, 129] width 195 height 125
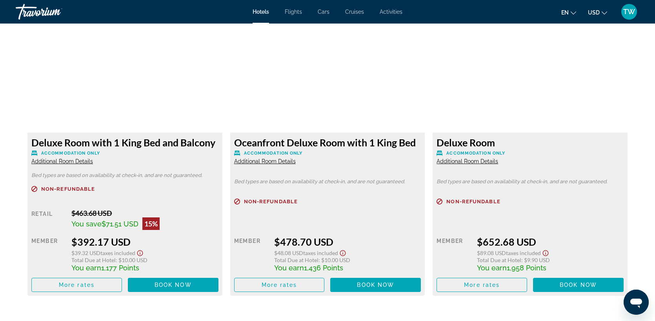
scroll to position [1058, 0]
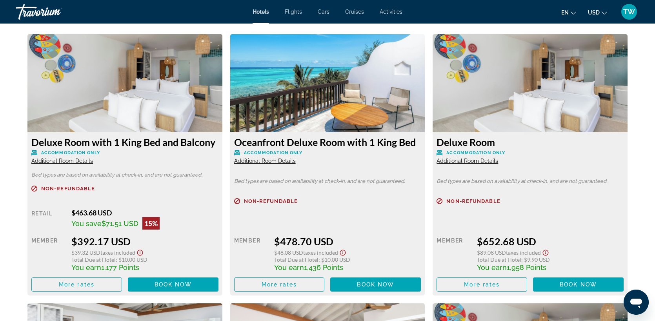
click at [274, 158] on span "Additional Room Details" at bounding box center [265, 161] width 62 height 6
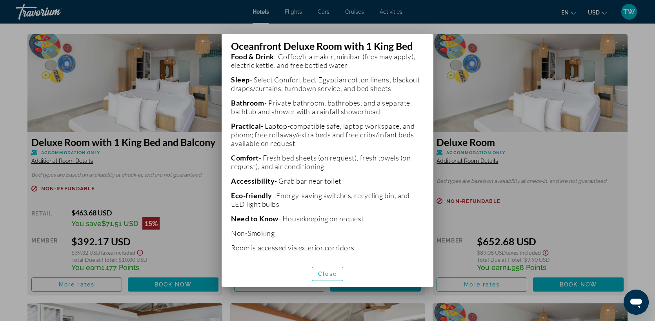
scroll to position [254, 0]
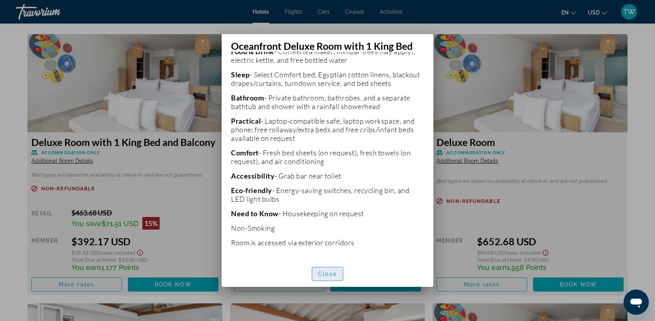
click at [327, 274] on span "Close" at bounding box center [327, 274] width 19 height 6
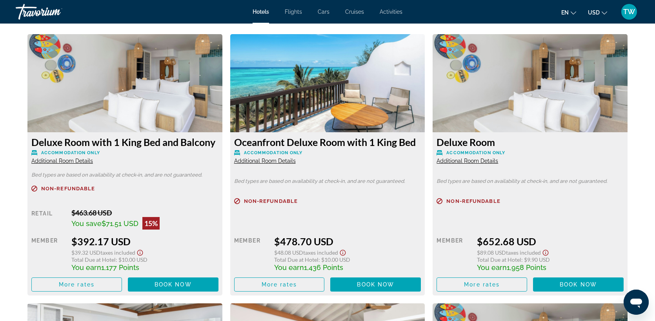
click at [81, 159] on span "Additional Room Details" at bounding box center [62, 161] width 62 height 6
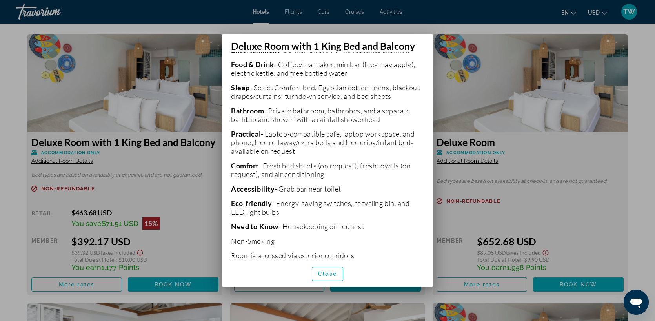
scroll to position [254, 0]
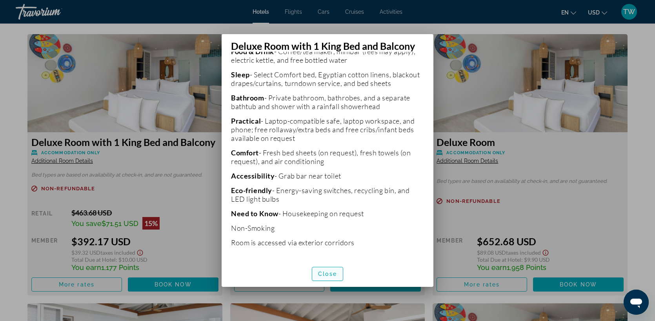
click at [328, 274] on span "Close" at bounding box center [327, 274] width 19 height 6
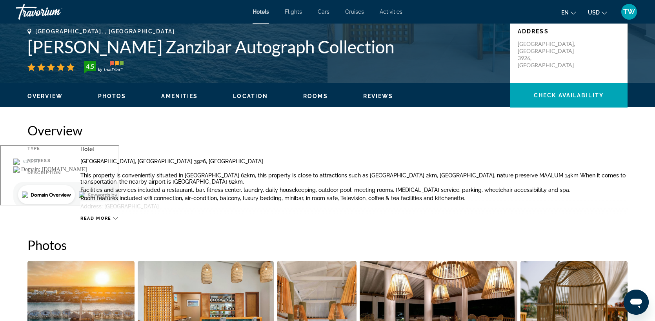
scroll to position [176, 0]
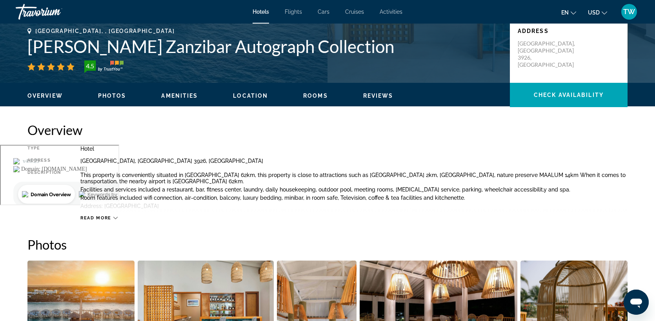
click at [105, 218] on span "Read more" at bounding box center [95, 217] width 31 height 5
